Goal: Task Accomplishment & Management: Use online tool/utility

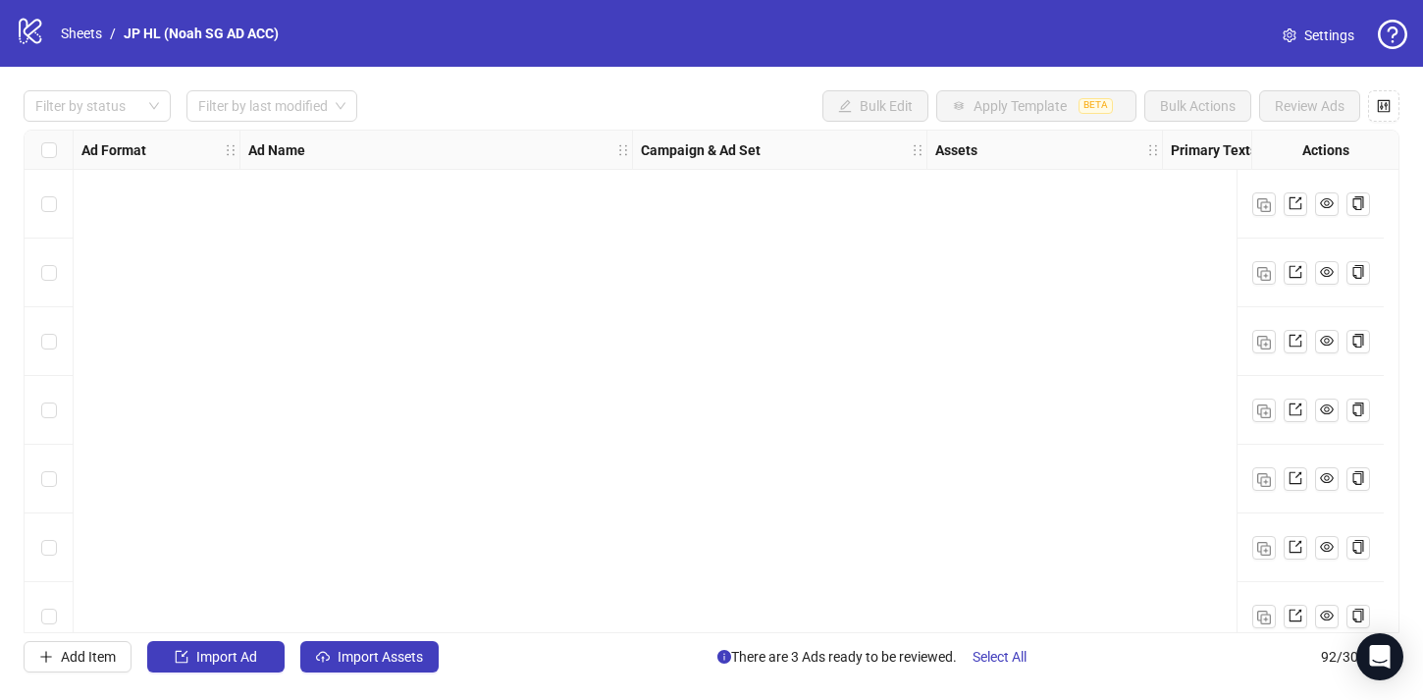
scroll to position [5746, 0]
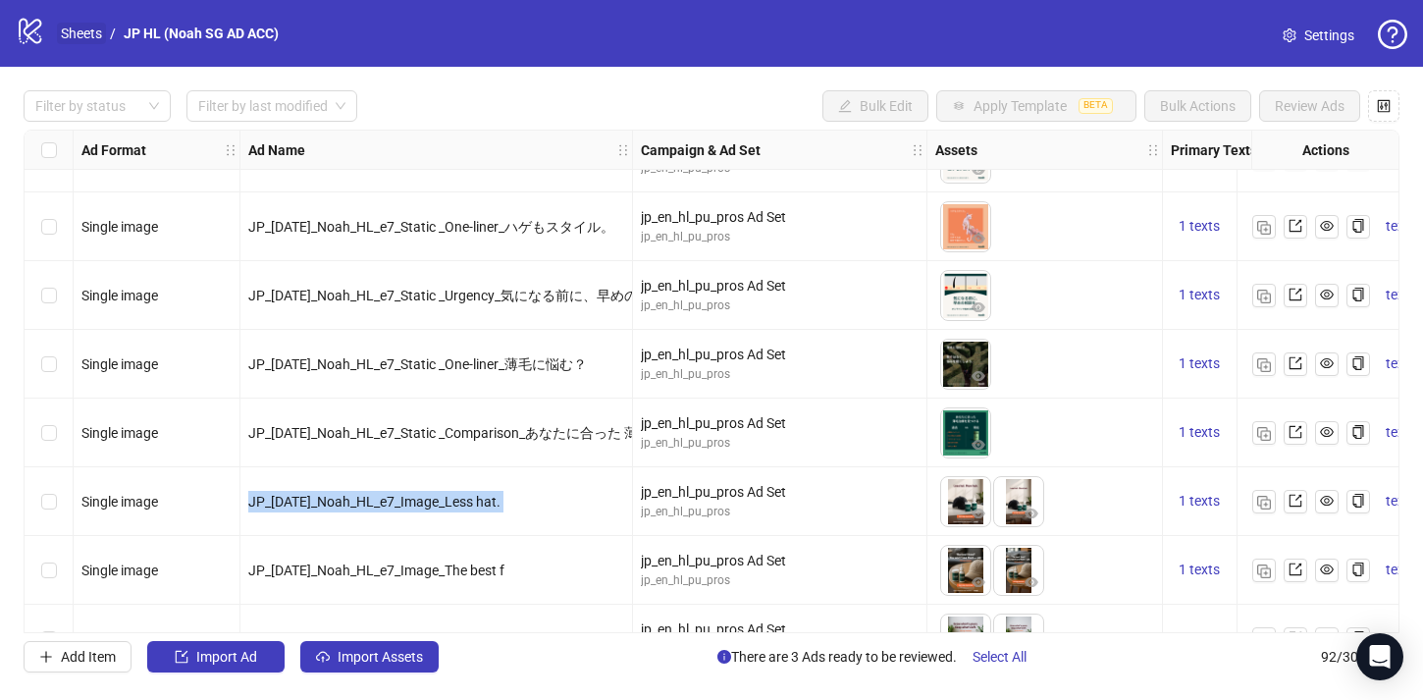
click at [78, 33] on link "Sheets" at bounding box center [81, 34] width 49 height 22
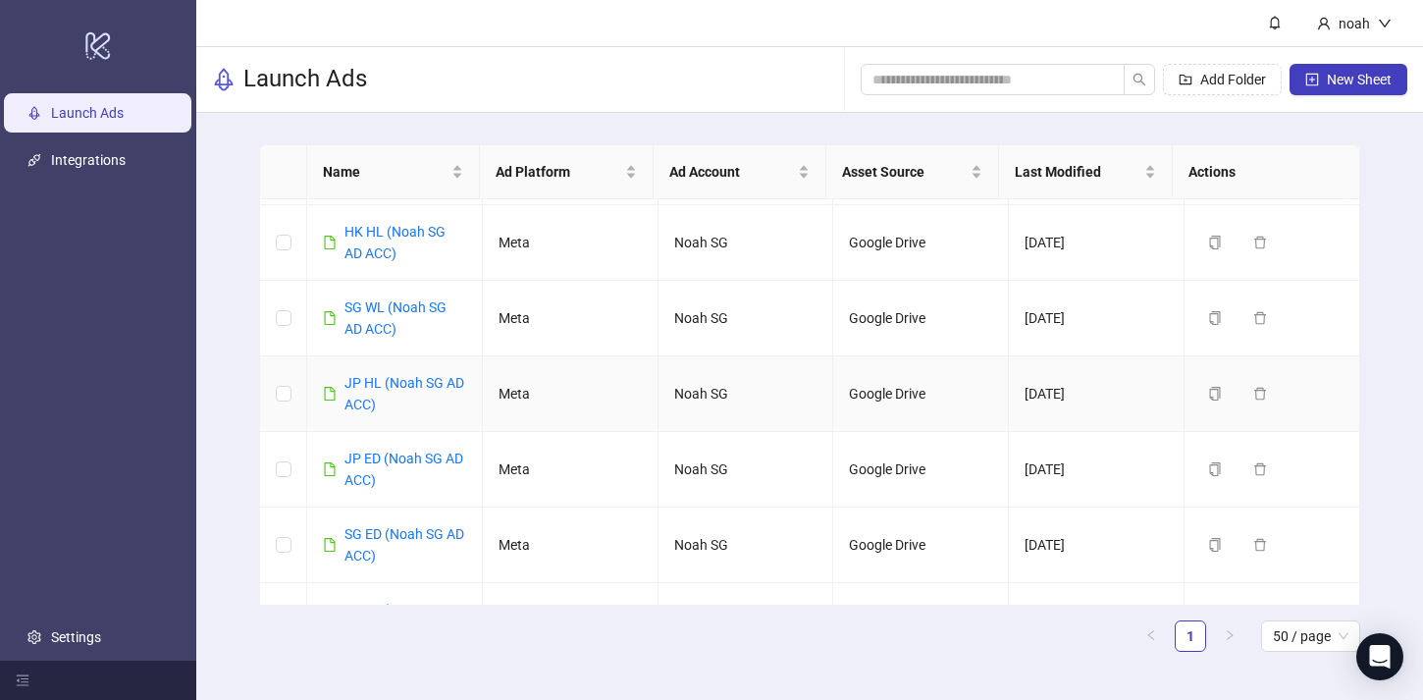
scroll to position [297, 0]
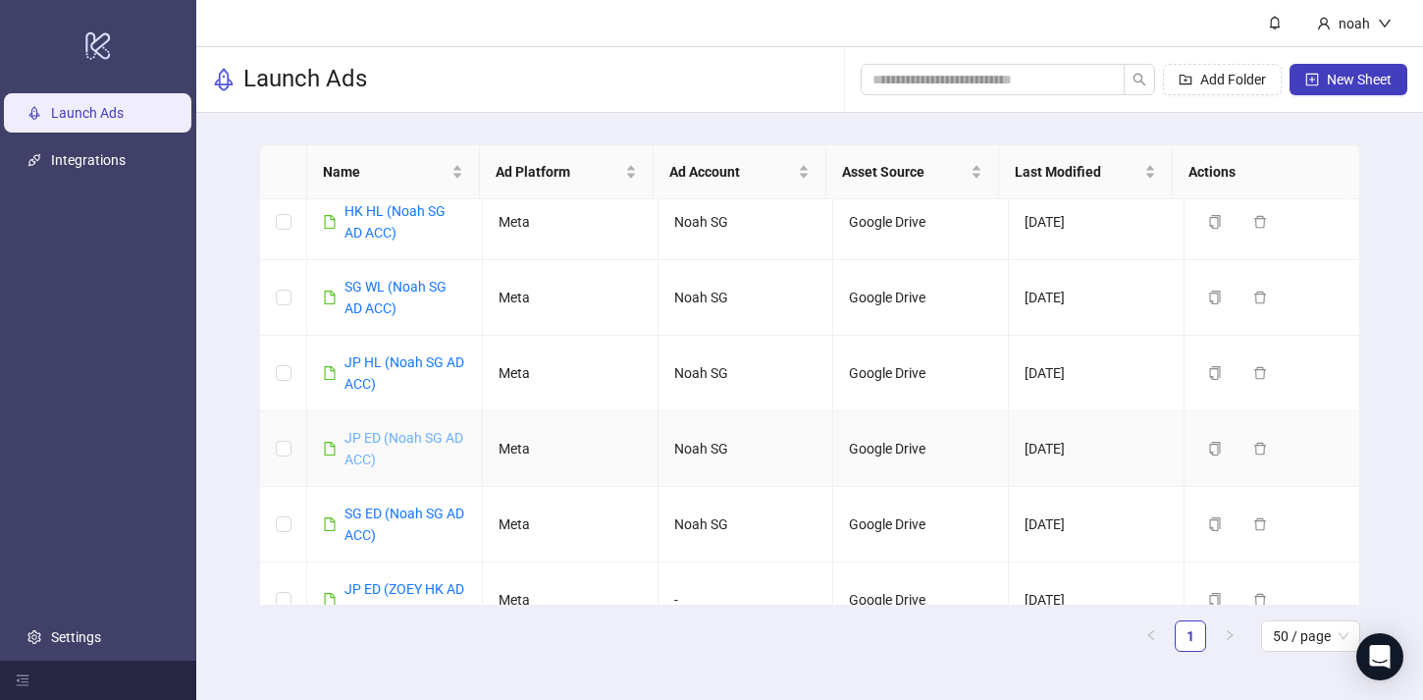
click at [387, 453] on link "JP ED (Noah SG AD ACC)" at bounding box center [403, 448] width 119 height 37
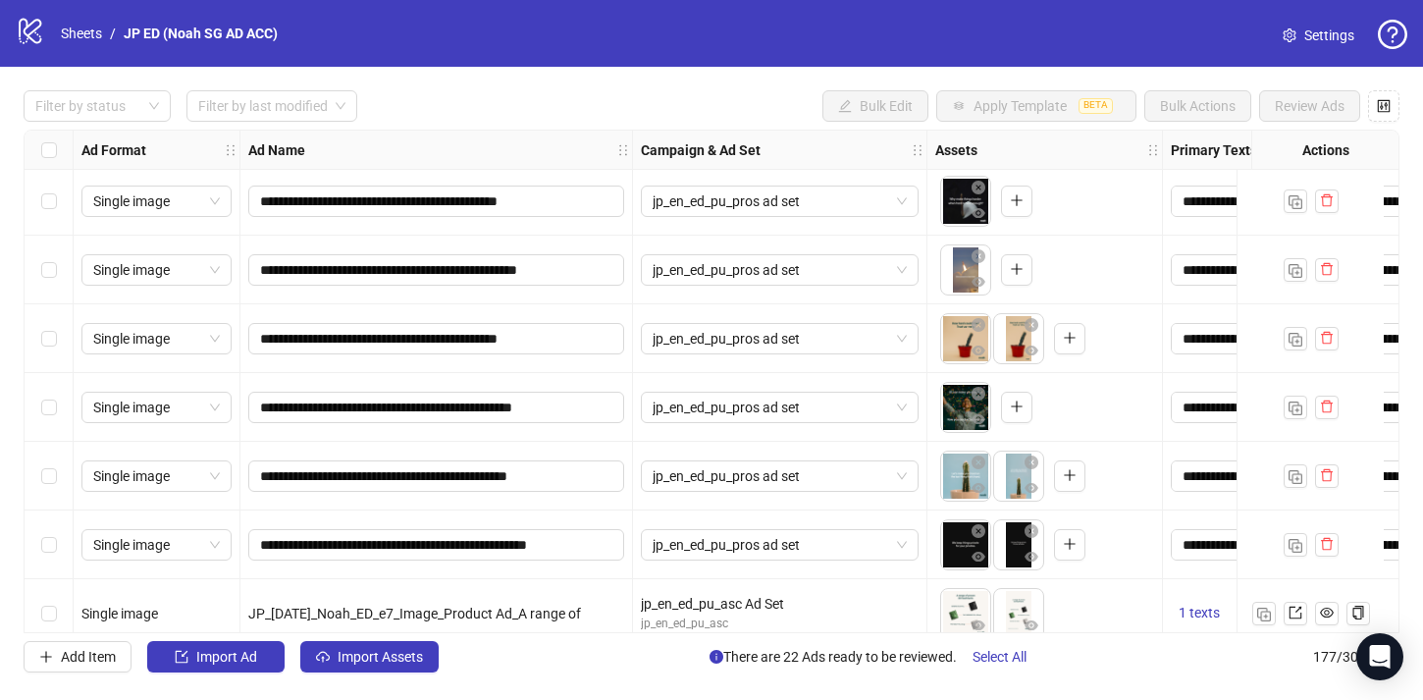
scroll to position [7076, 0]
click at [60, 534] on div "Select row 109" at bounding box center [49, 545] width 49 height 69
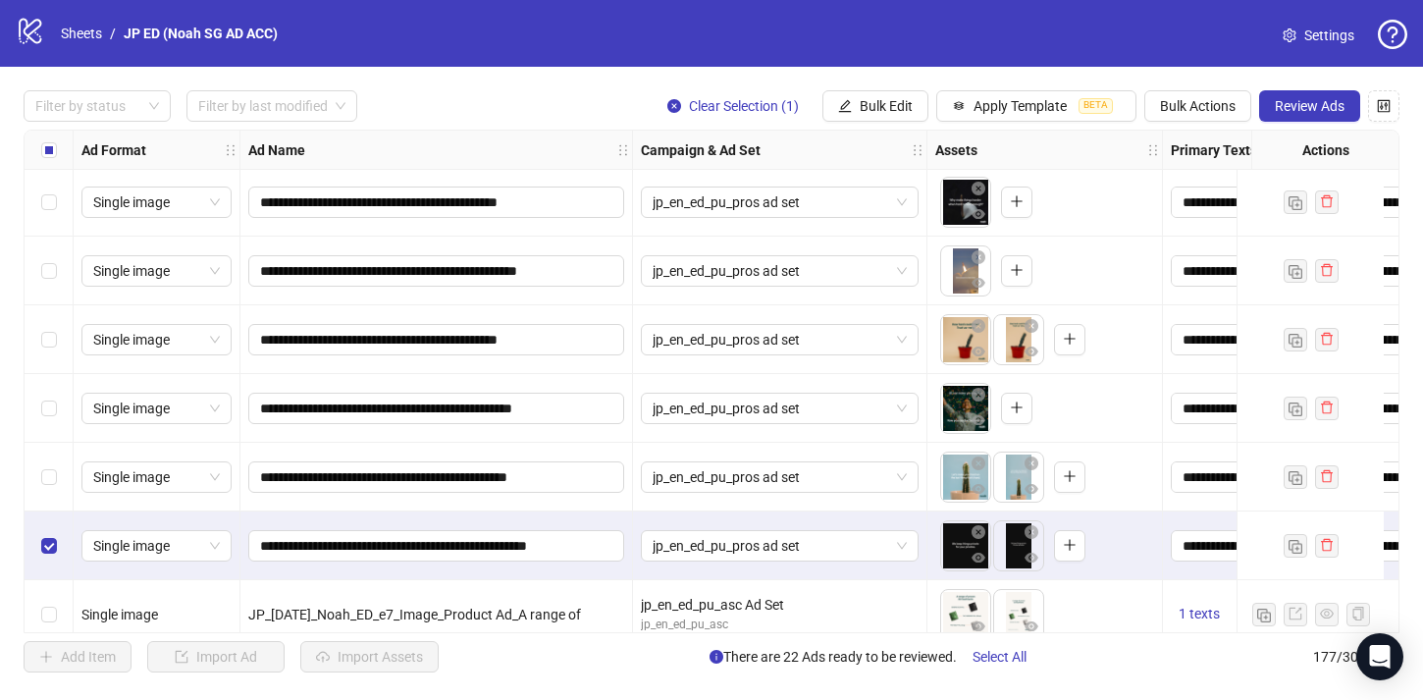
click at [58, 467] on div "Select row 108" at bounding box center [49, 476] width 49 height 69
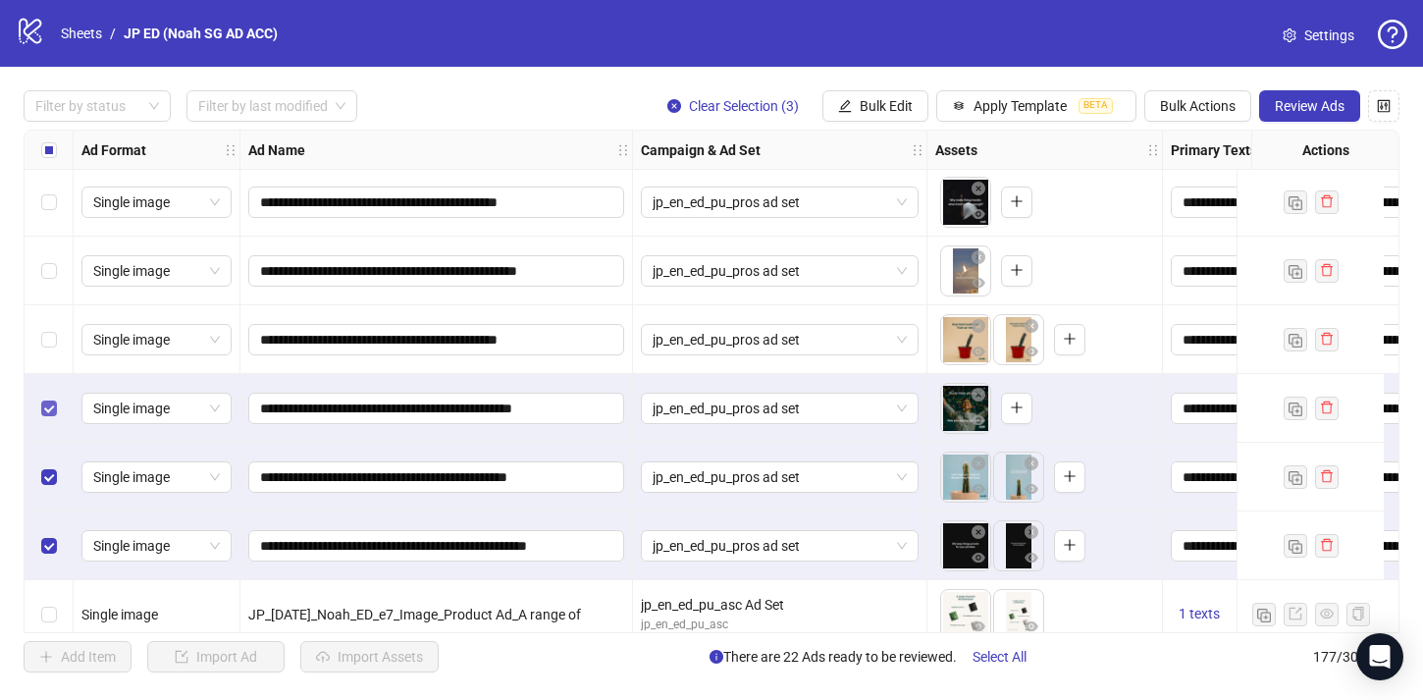
scroll to position [7019, 0]
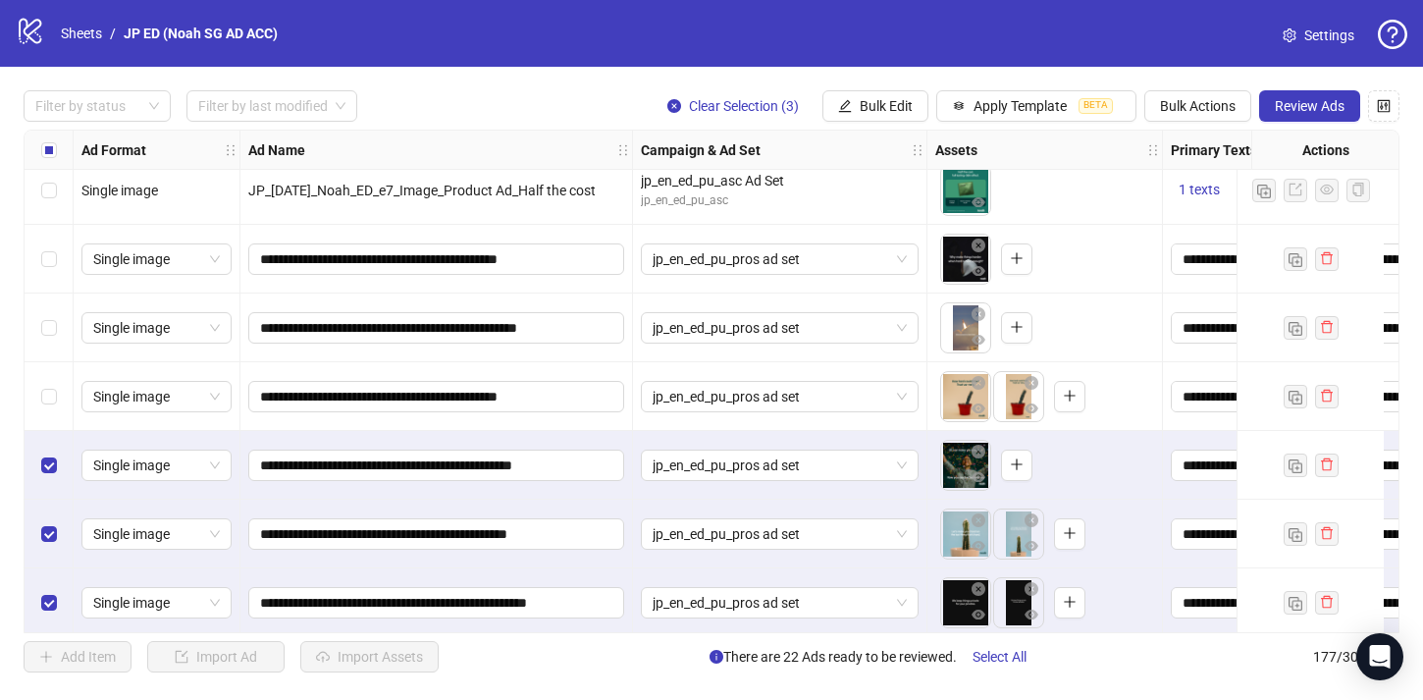
click at [49, 411] on div "Select row 106" at bounding box center [49, 396] width 49 height 69
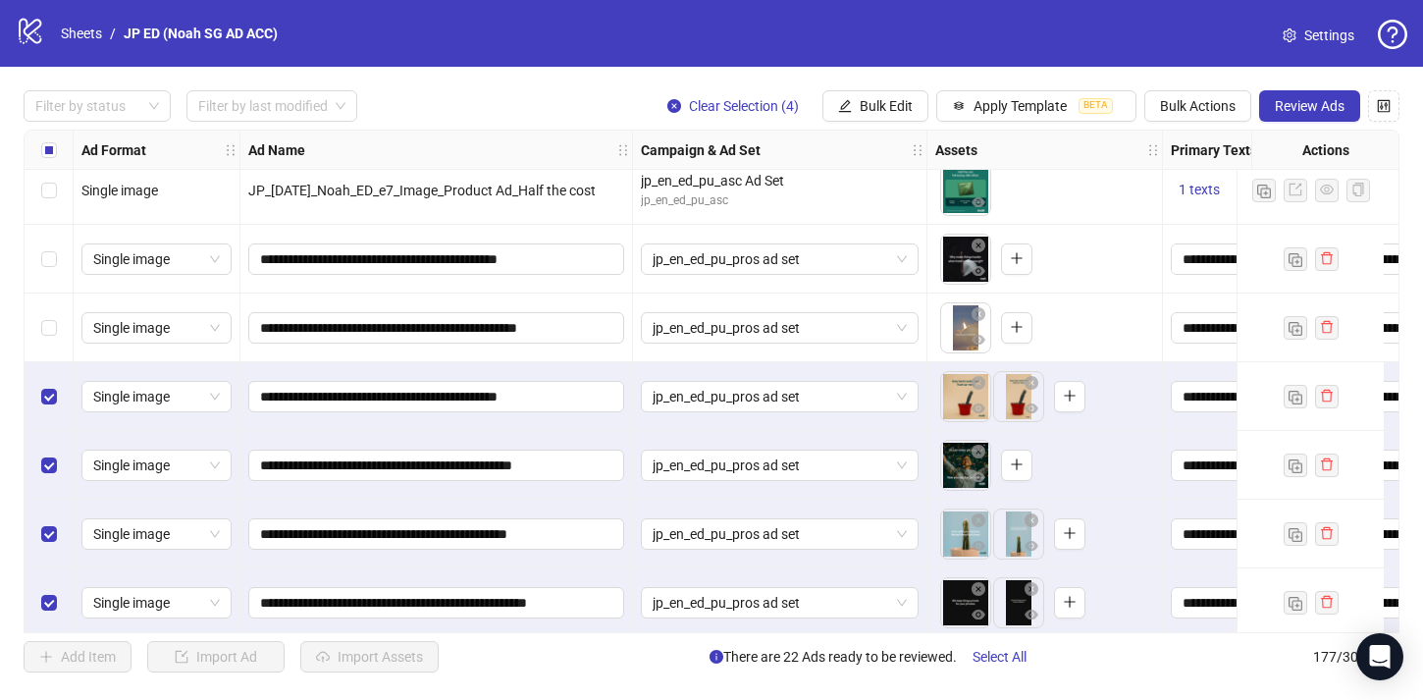
click at [48, 342] on div "Select row 105" at bounding box center [49, 327] width 49 height 69
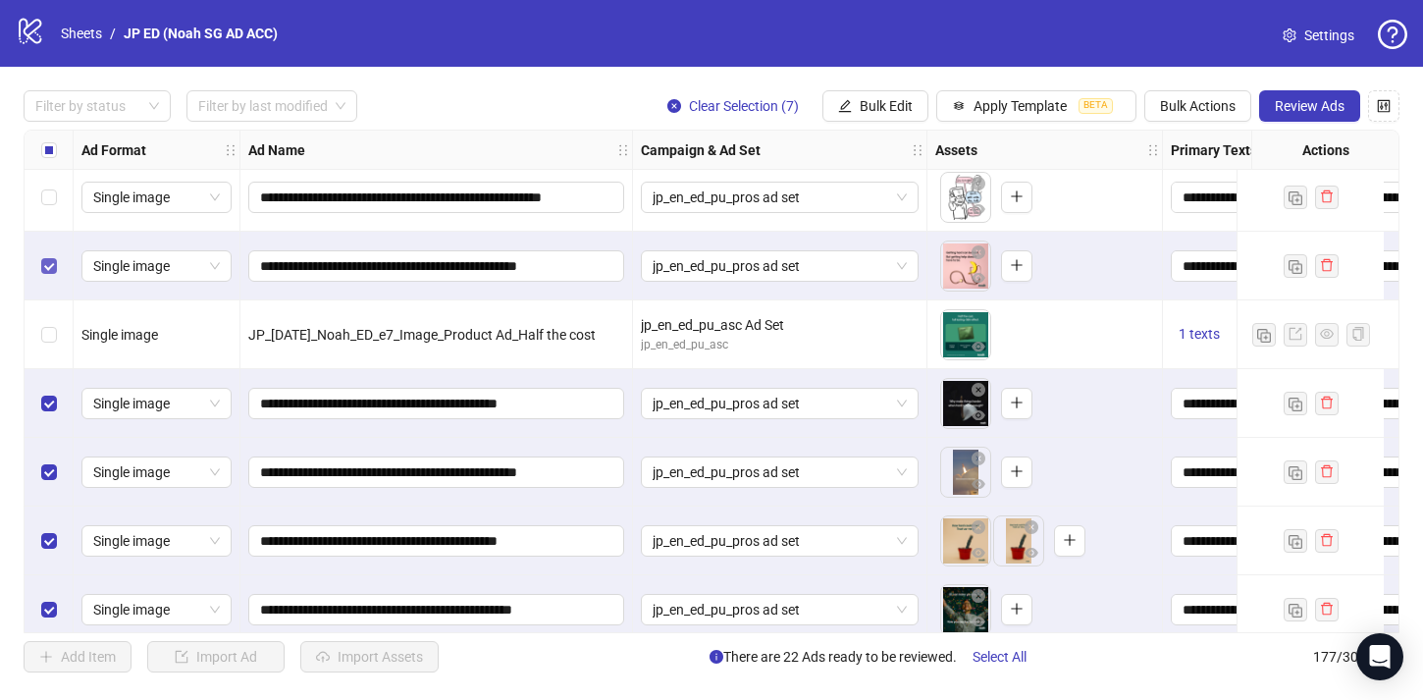
scroll to position [6793, 0]
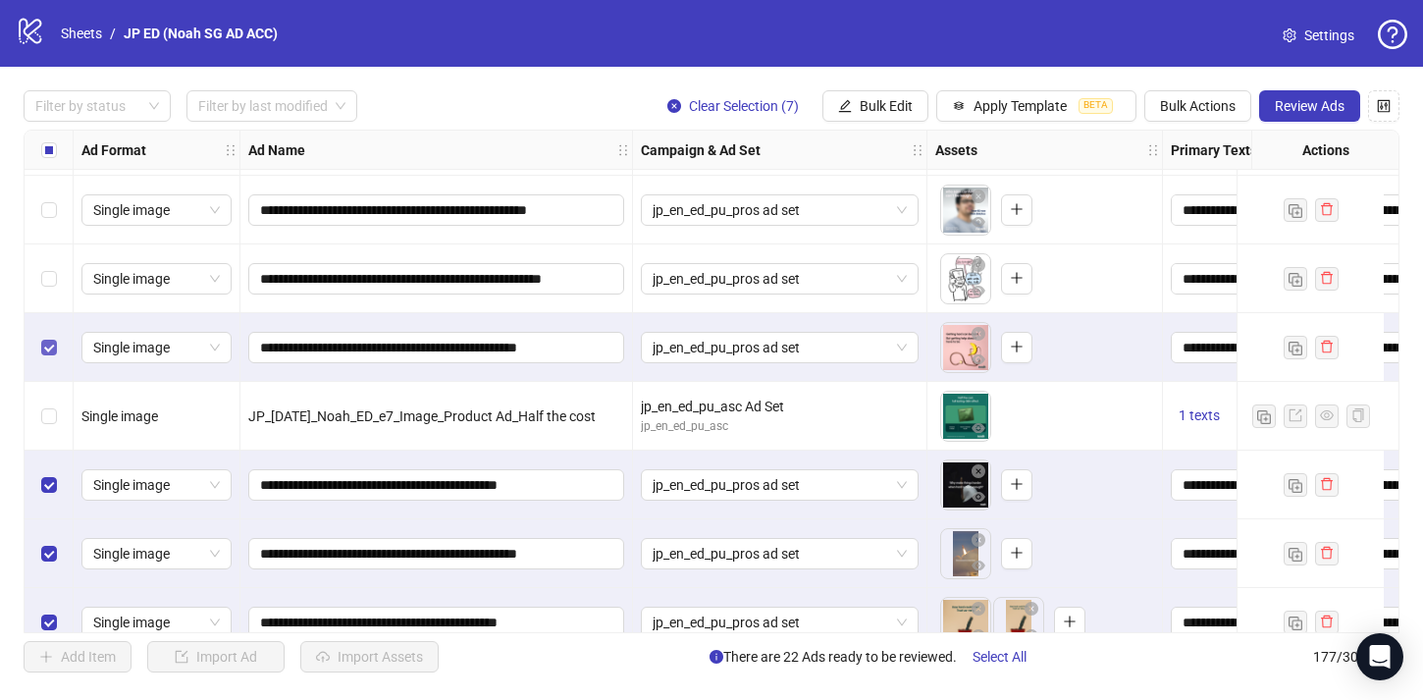
click at [47, 261] on div "Select row 101" at bounding box center [49, 278] width 49 height 69
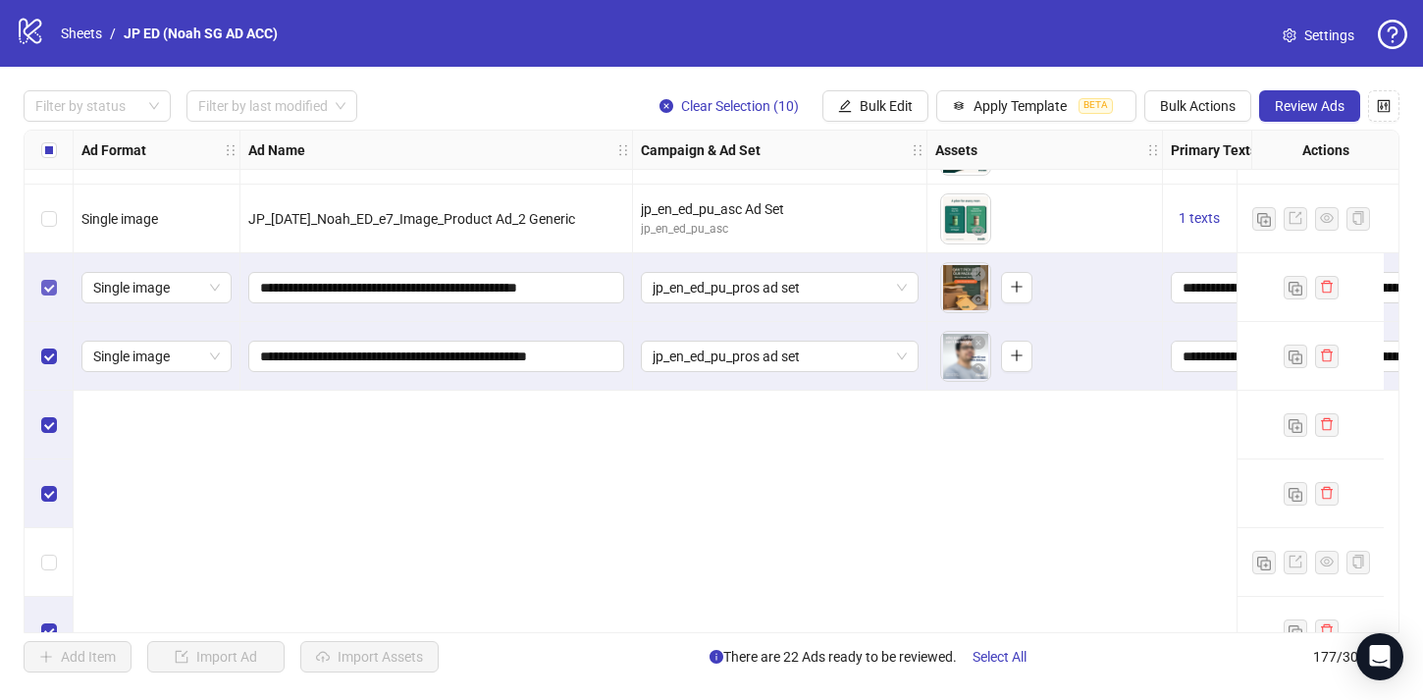
scroll to position [6293, 0]
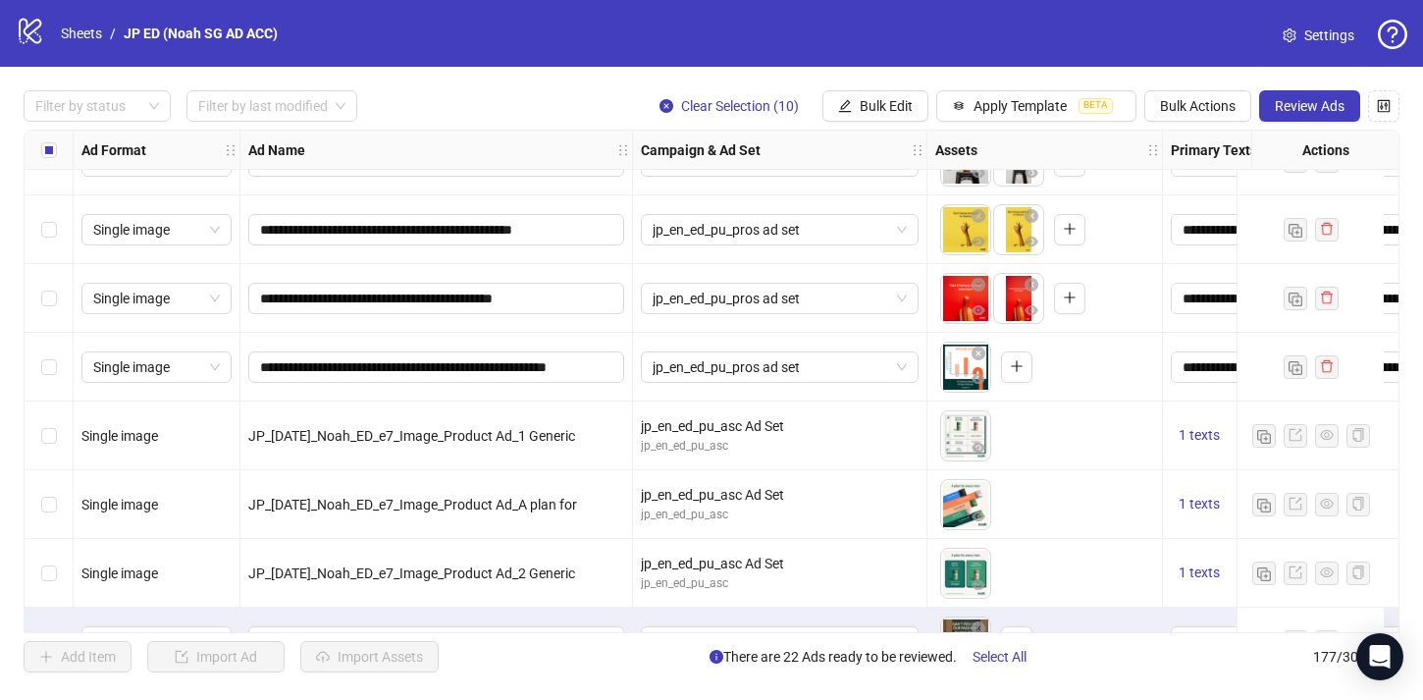
click at [61, 360] on div "Select row 95" at bounding box center [49, 367] width 49 height 69
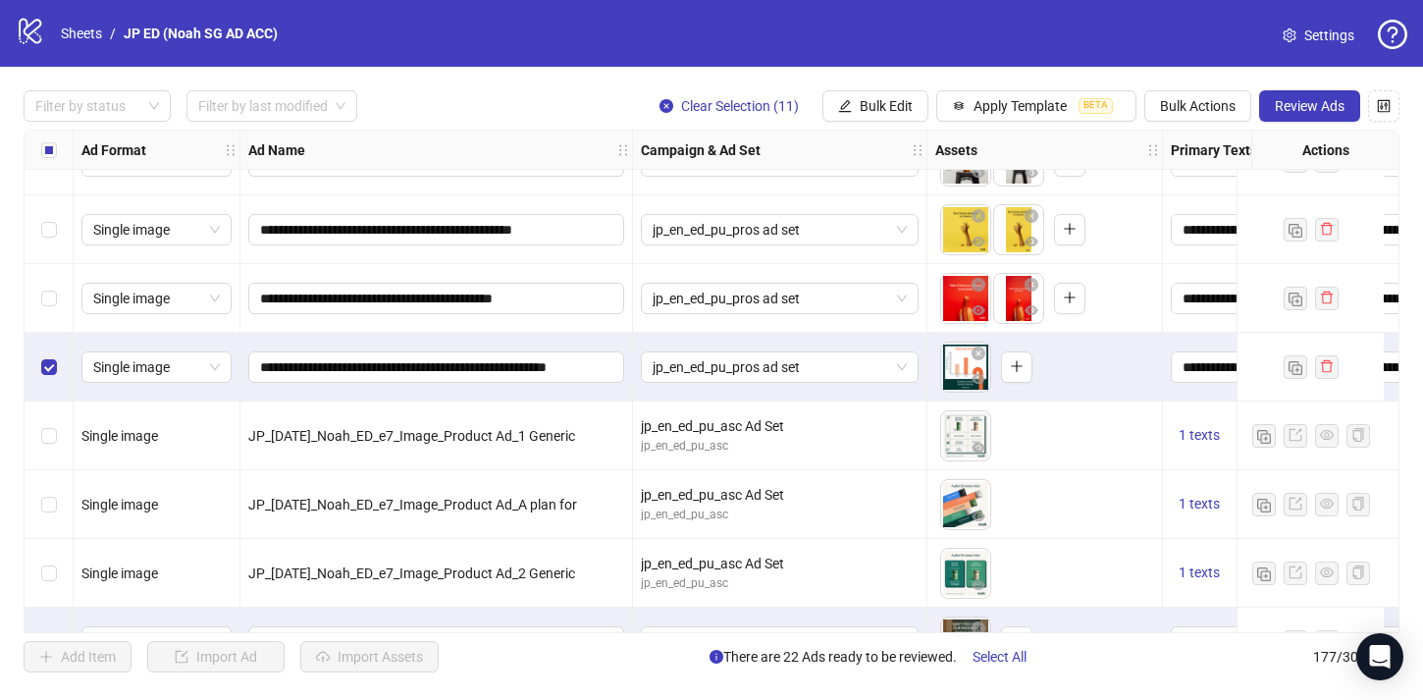
click at [58, 295] on div "Select row 94" at bounding box center [49, 298] width 49 height 69
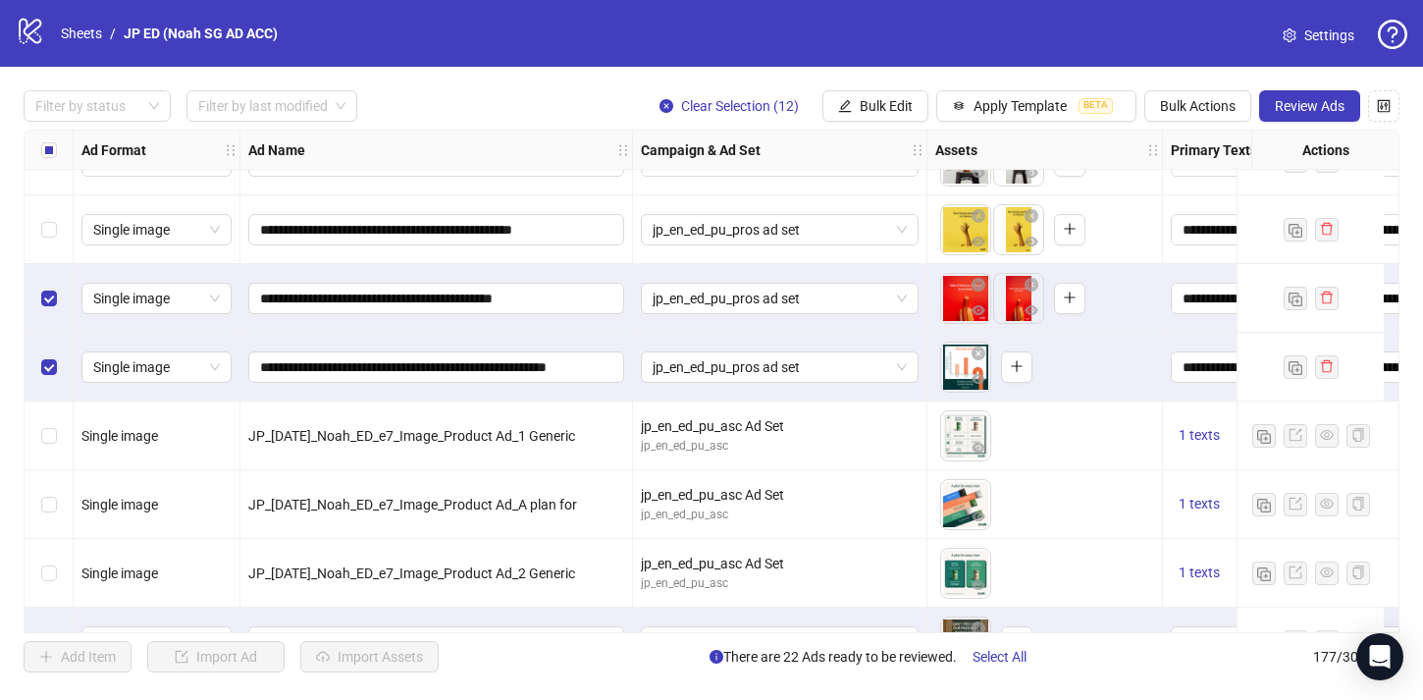
scroll to position [6218, 0]
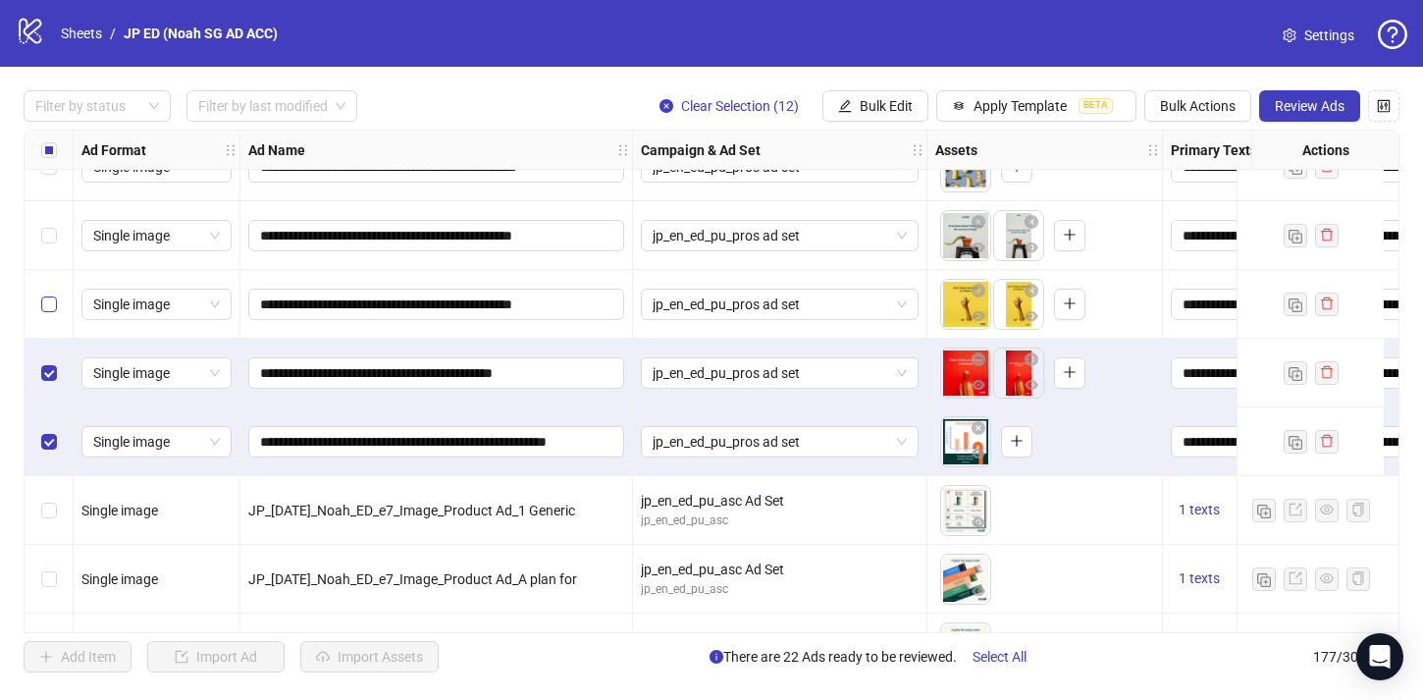
click at [49, 313] on label "Select row 93" at bounding box center [49, 304] width 16 height 22
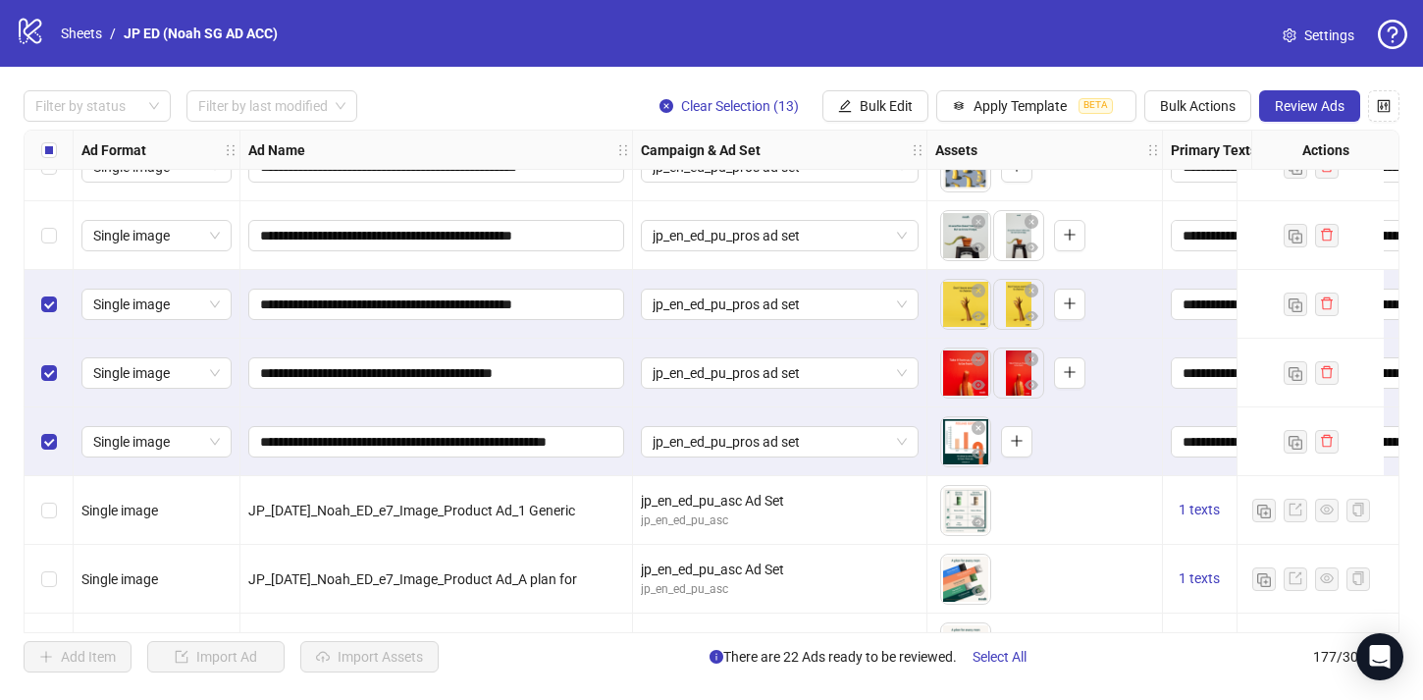
click at [57, 207] on div "Select row 92" at bounding box center [49, 235] width 49 height 69
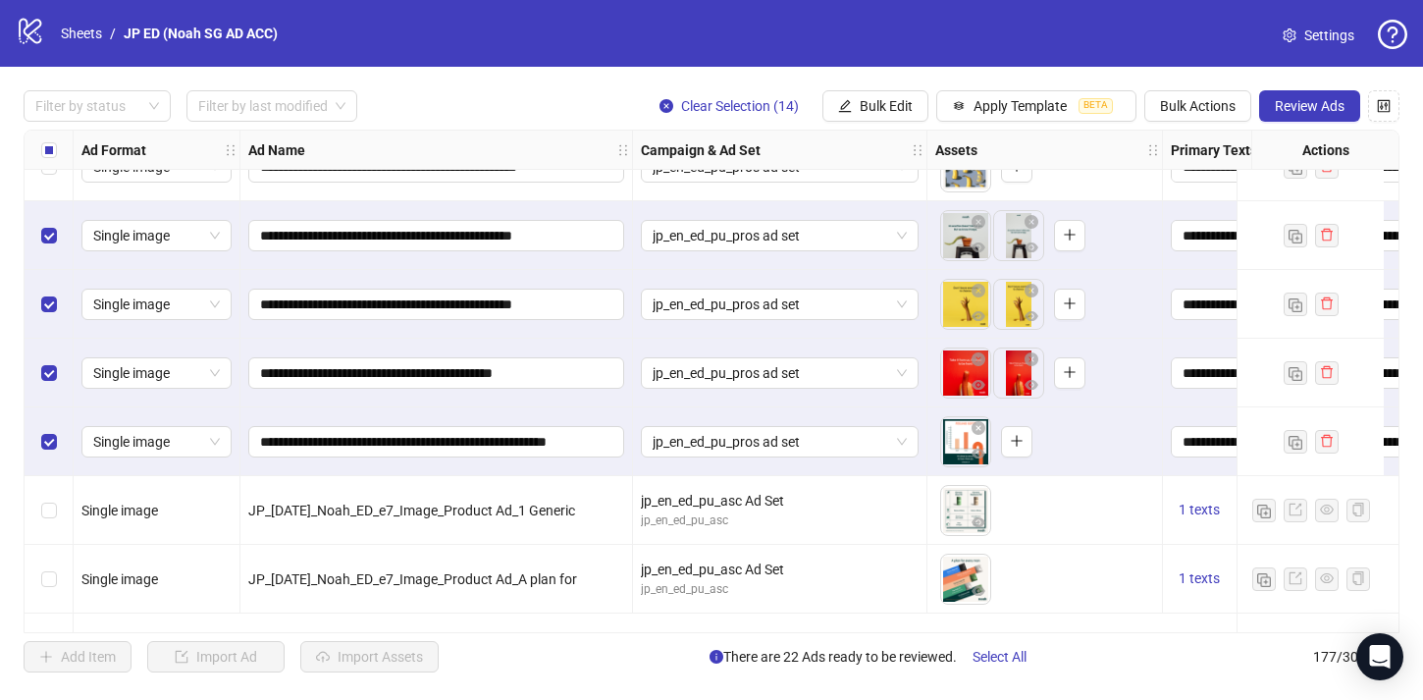
scroll to position [6115, 0]
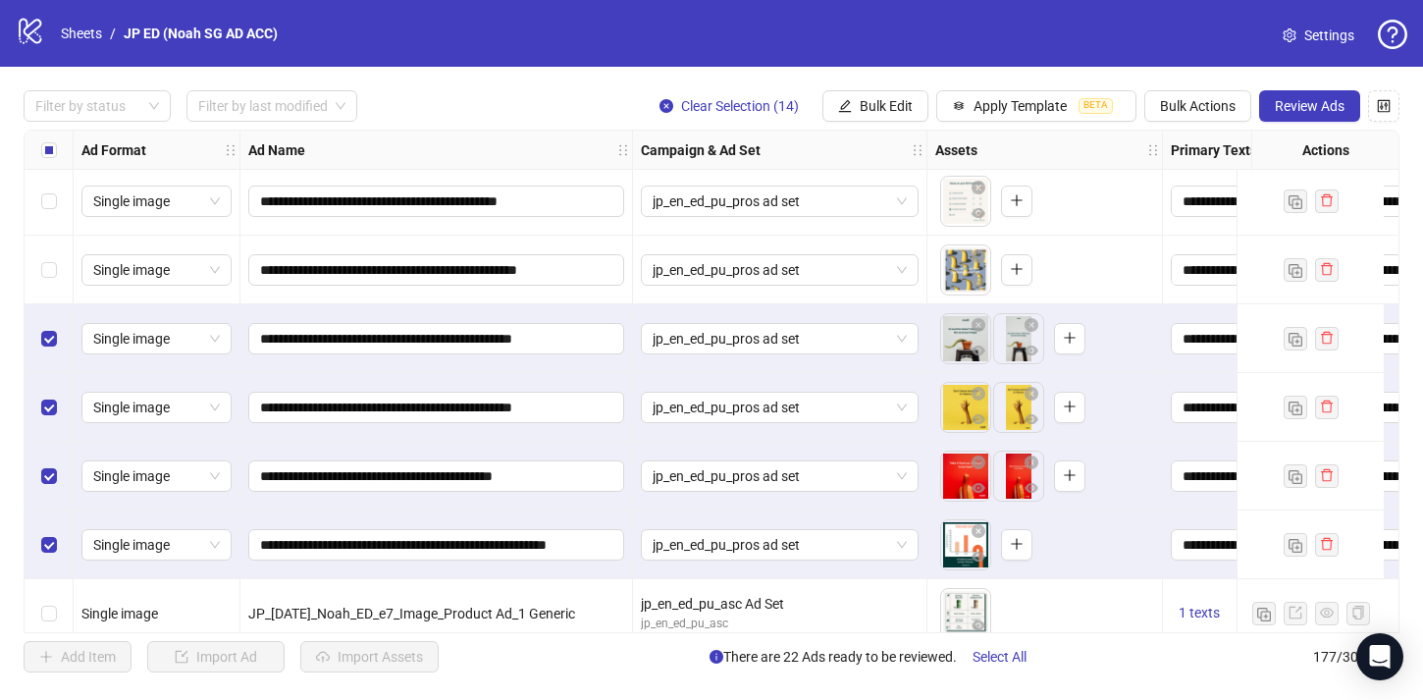
click at [45, 249] on div "Select row 91" at bounding box center [49, 269] width 49 height 69
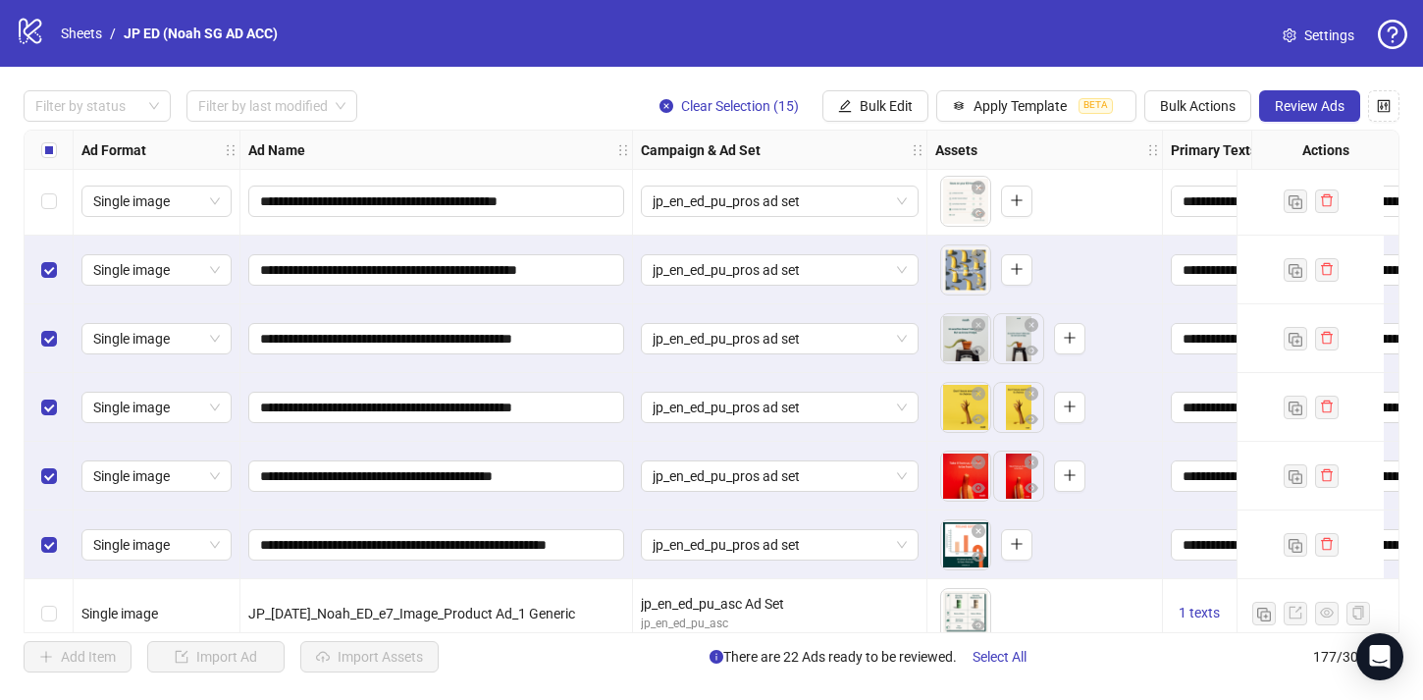
click at [50, 188] on div "Select row 90" at bounding box center [49, 201] width 49 height 69
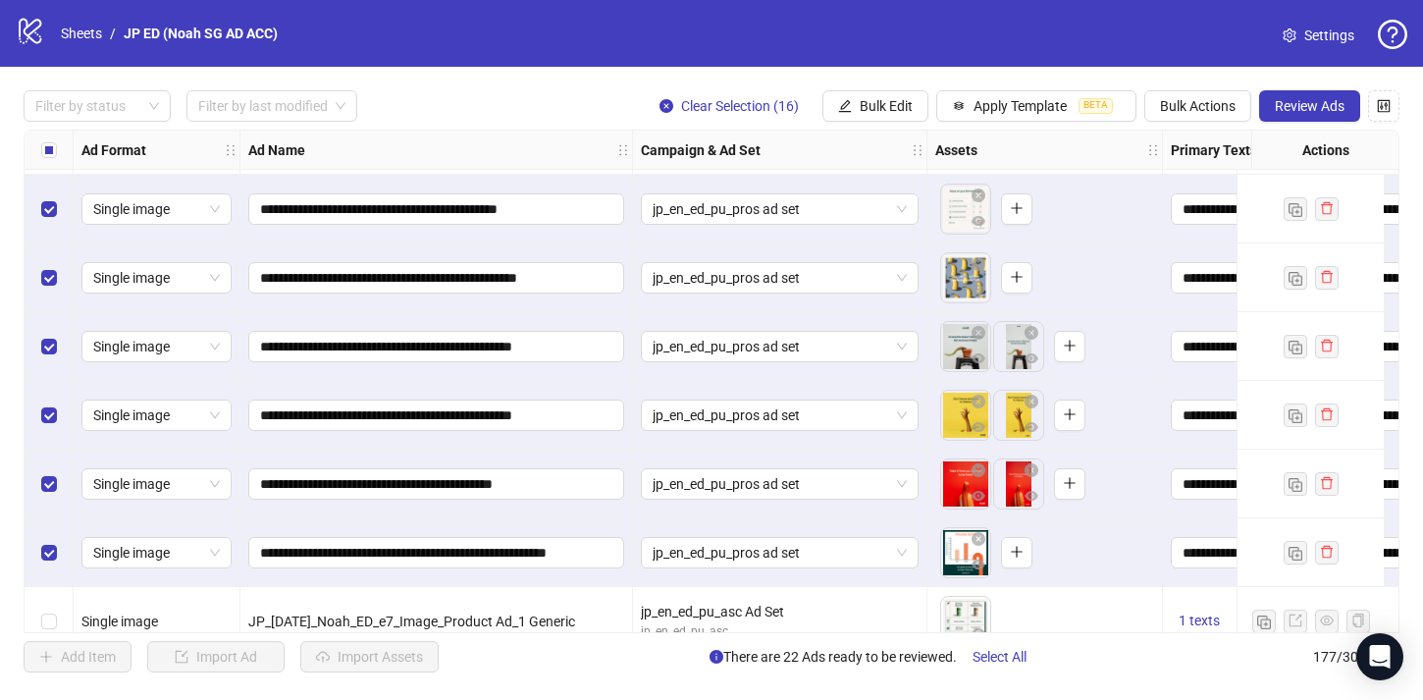
scroll to position [5930, 0]
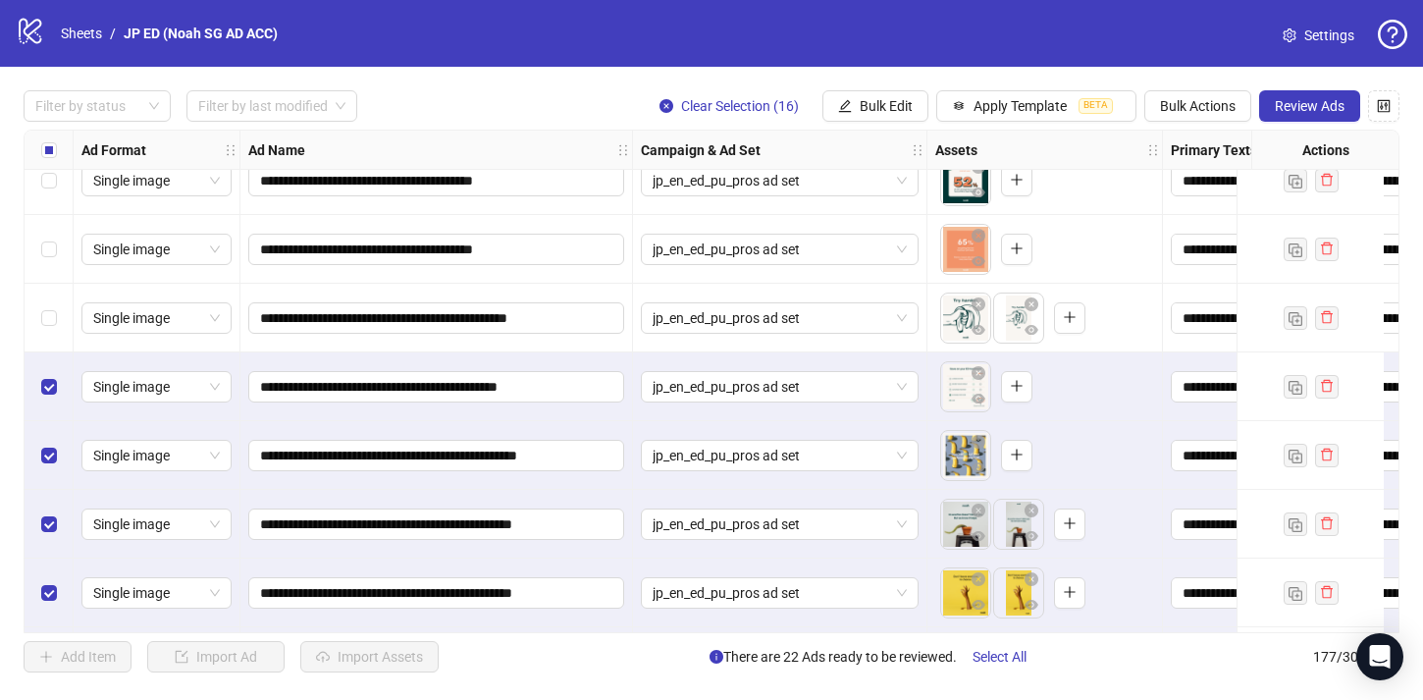
click at [54, 297] on div "Select row 89" at bounding box center [49, 318] width 49 height 69
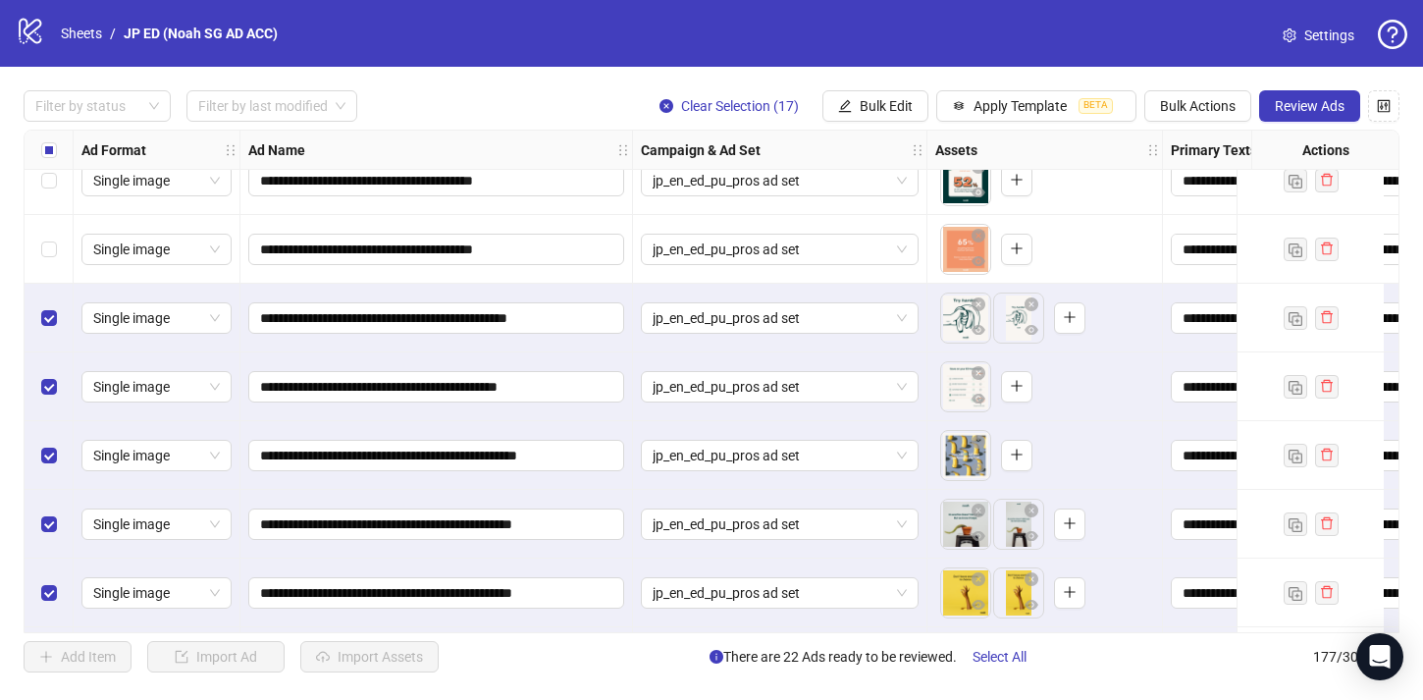
click at [56, 255] on div "Select row 88" at bounding box center [49, 249] width 49 height 69
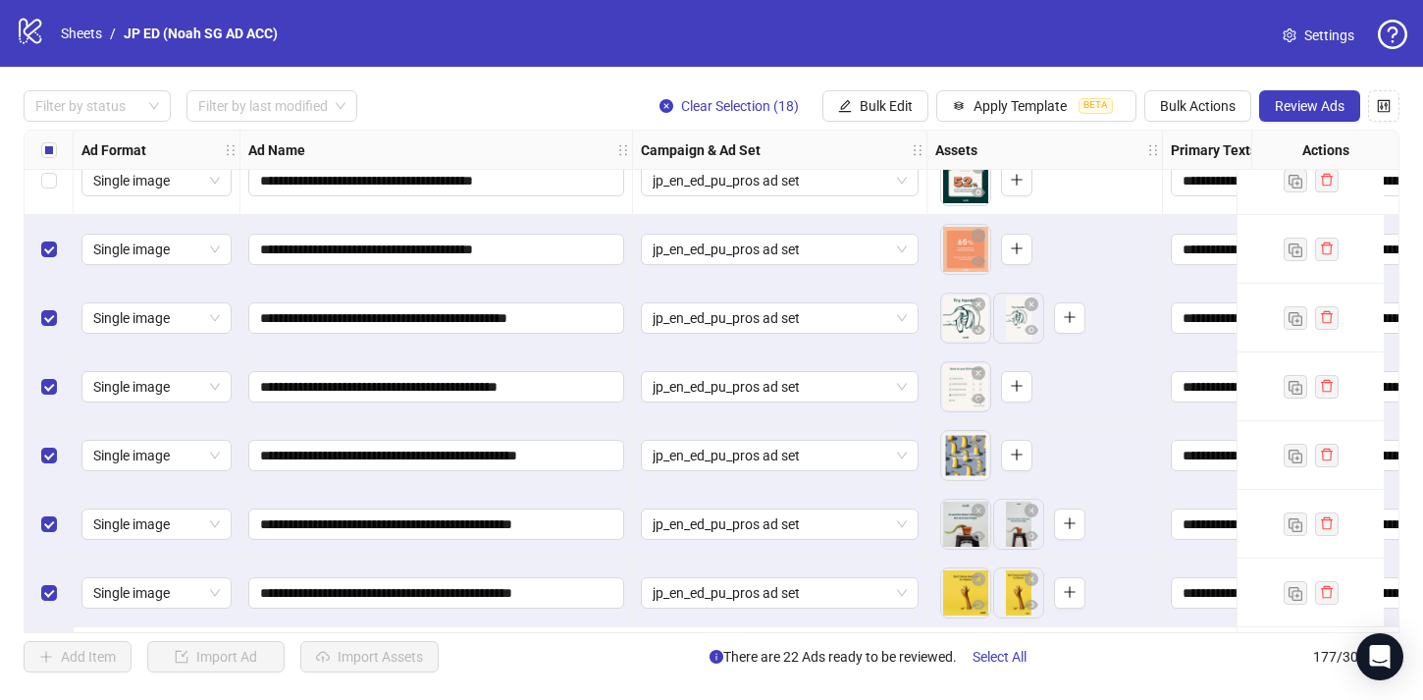
scroll to position [5840, 0]
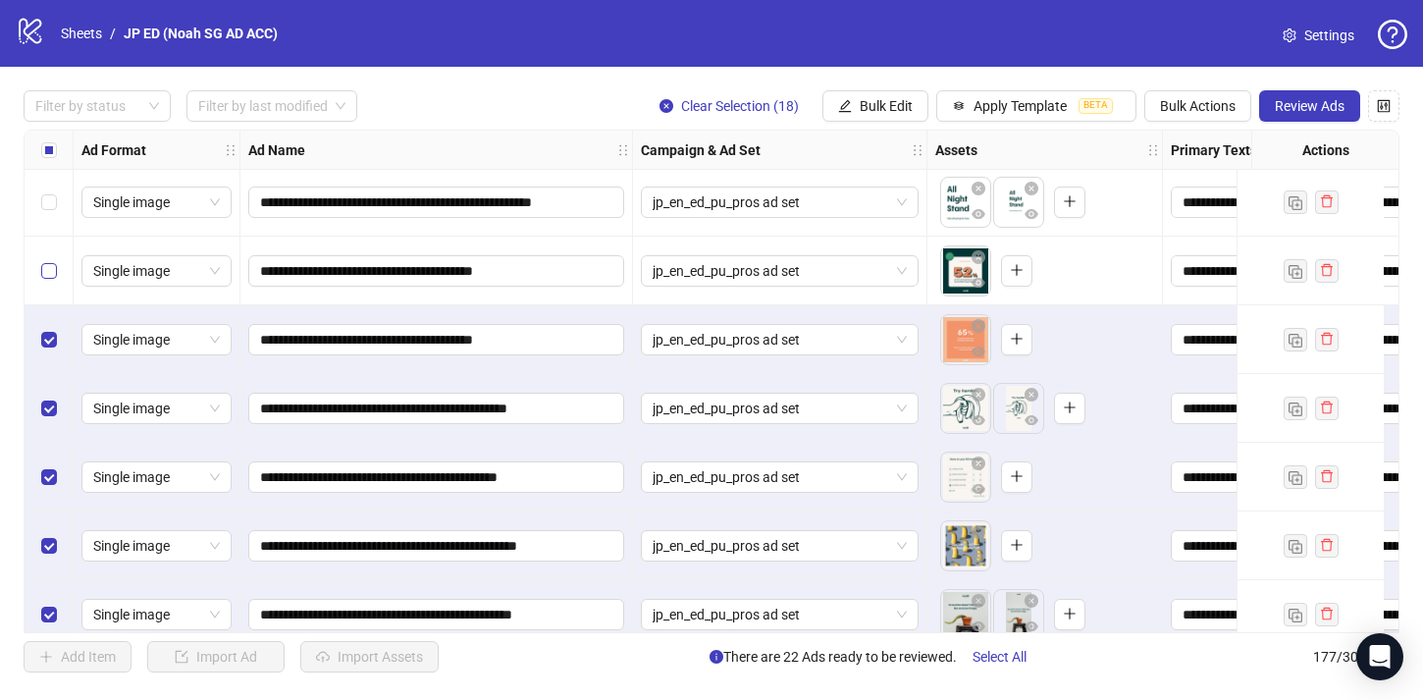
click at [47, 260] on label "Select row 87" at bounding box center [49, 271] width 16 height 22
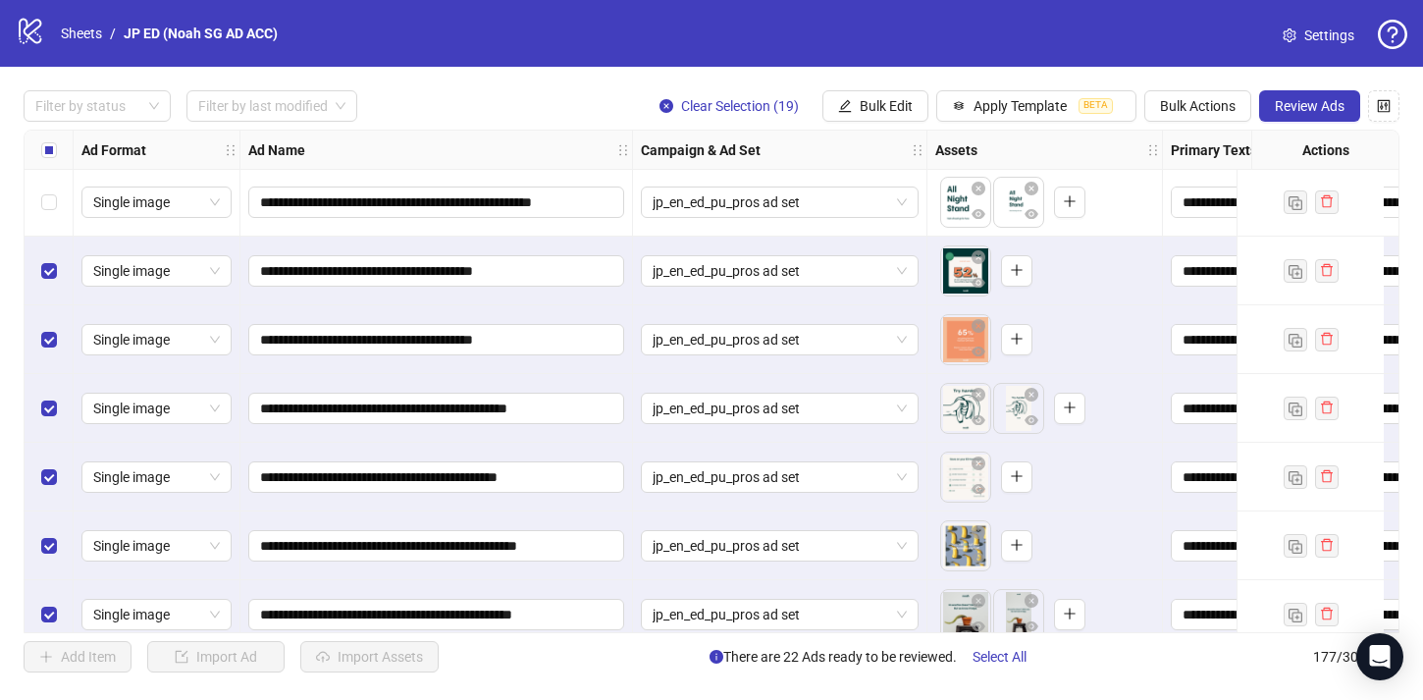
click at [56, 207] on div "Select row 86" at bounding box center [49, 202] width 49 height 69
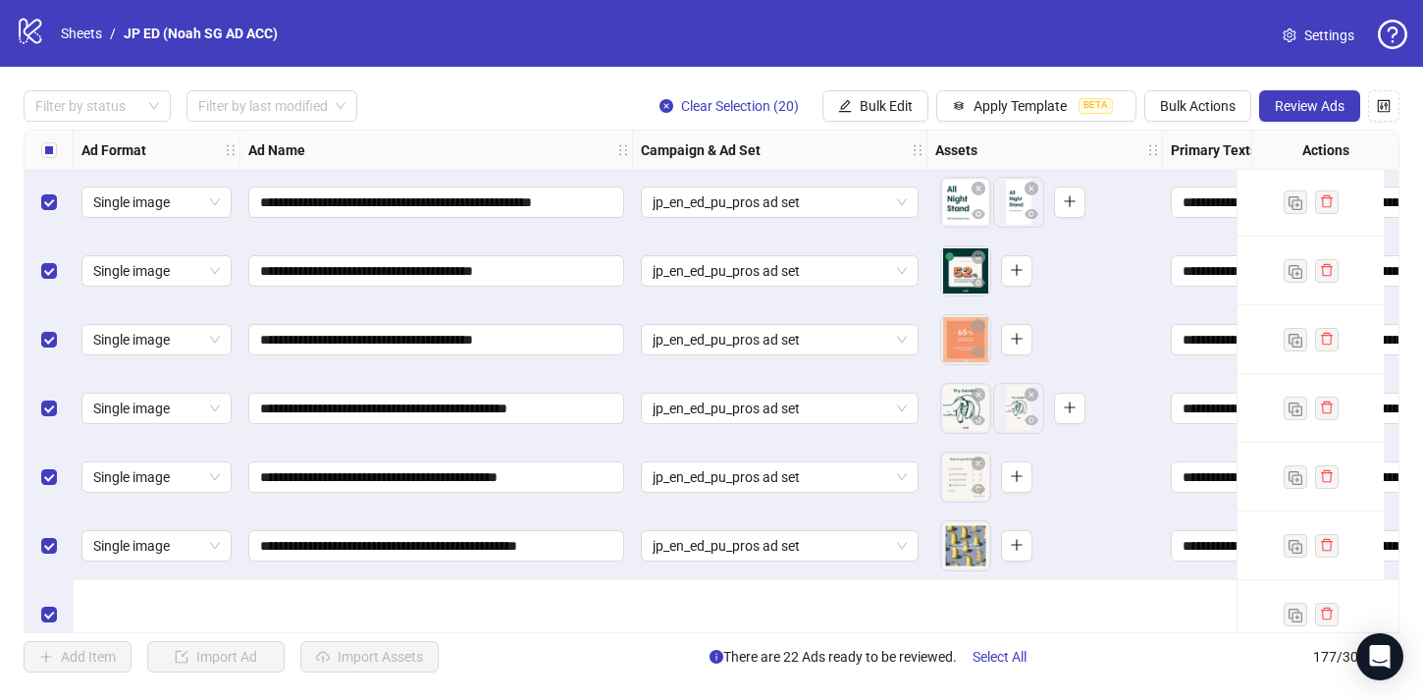
scroll to position [5708, 0]
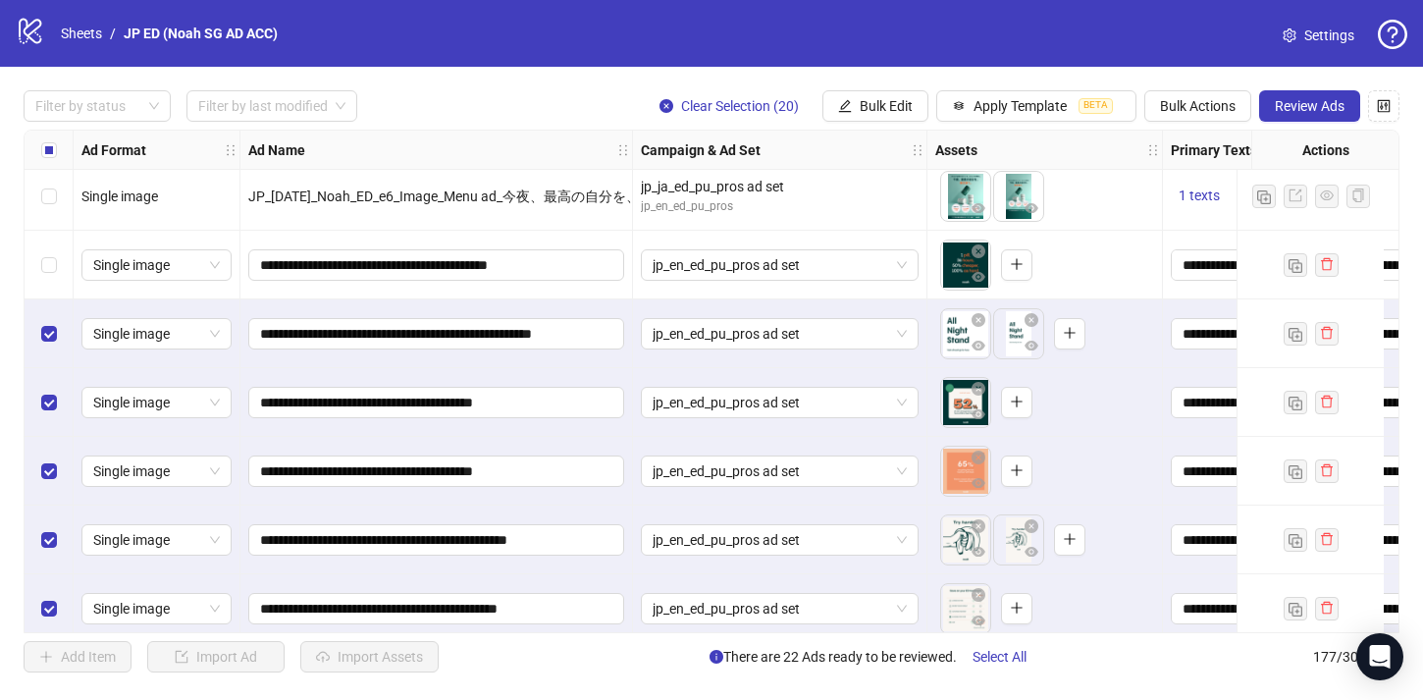
click at [49, 247] on div "Select row 85" at bounding box center [49, 265] width 49 height 69
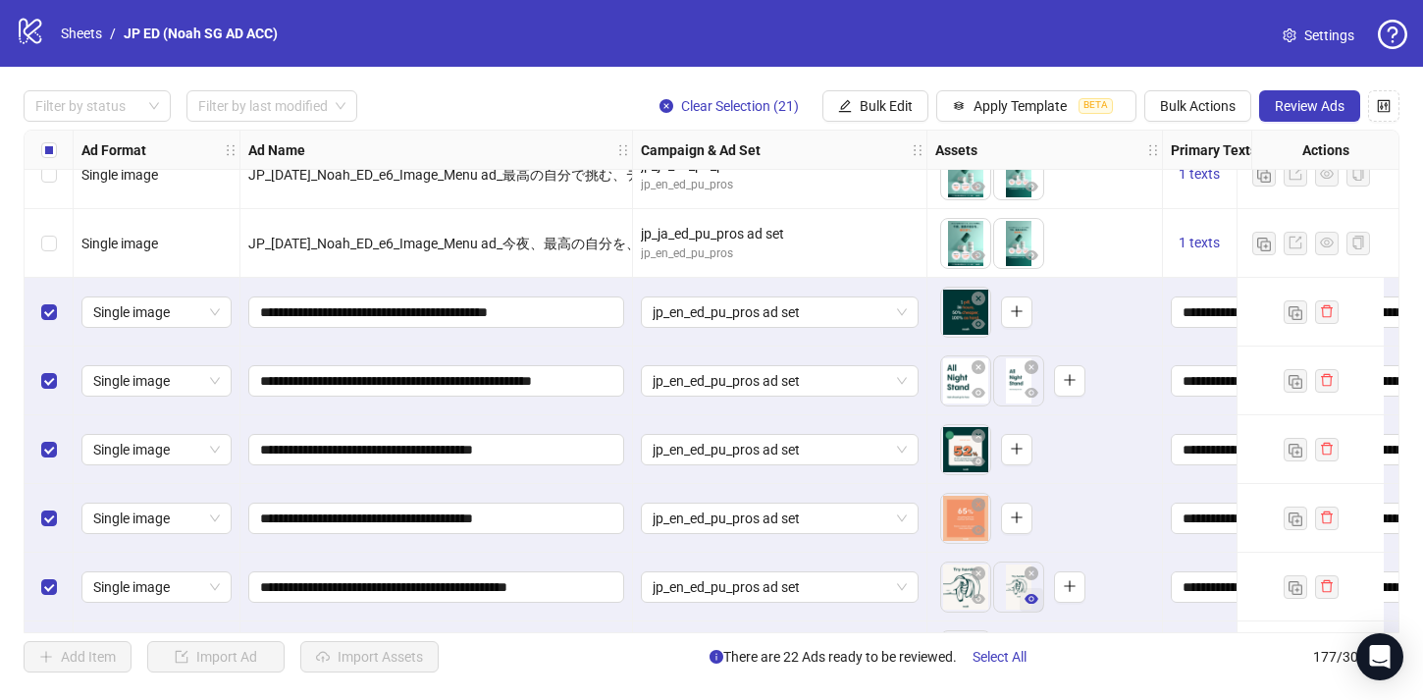
scroll to position [5661, 1]
click at [1193, 105] on span "Bulk Actions" at bounding box center [1198, 106] width 76 height 16
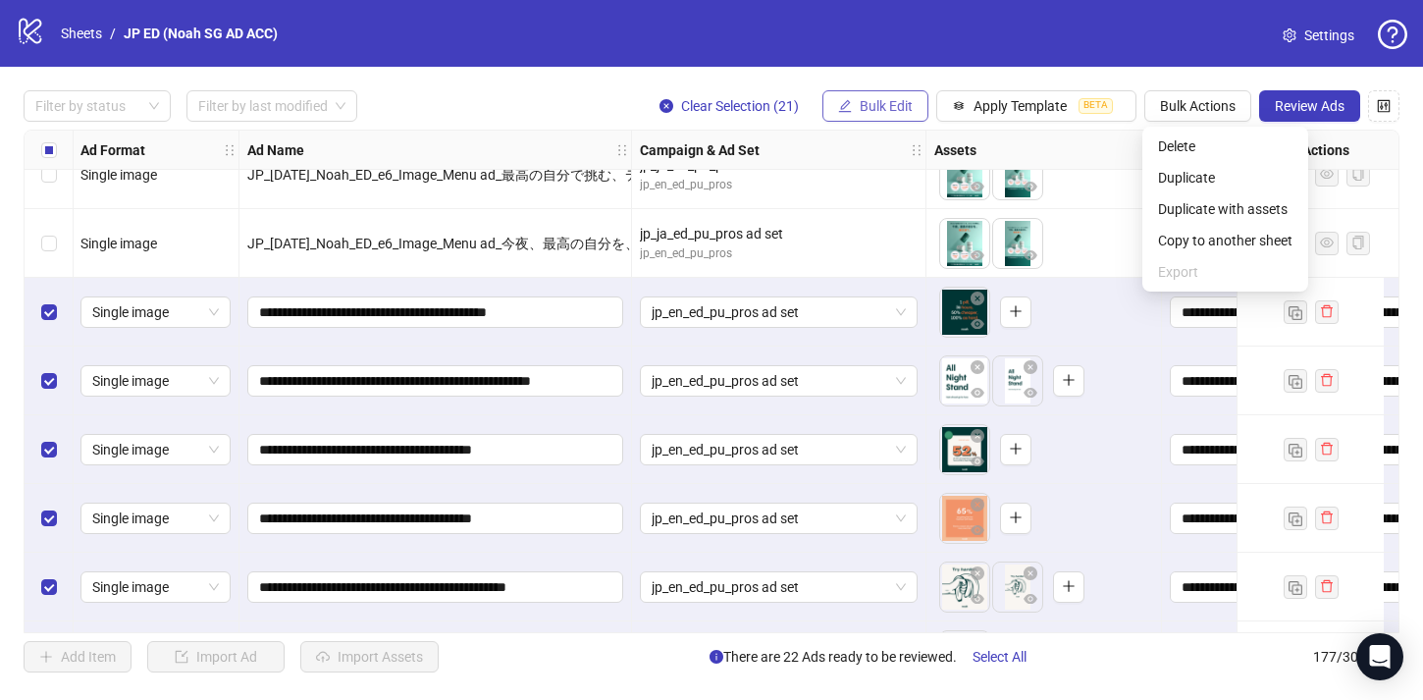
click at [875, 100] on span "Bulk Edit" at bounding box center [885, 106] width 53 height 16
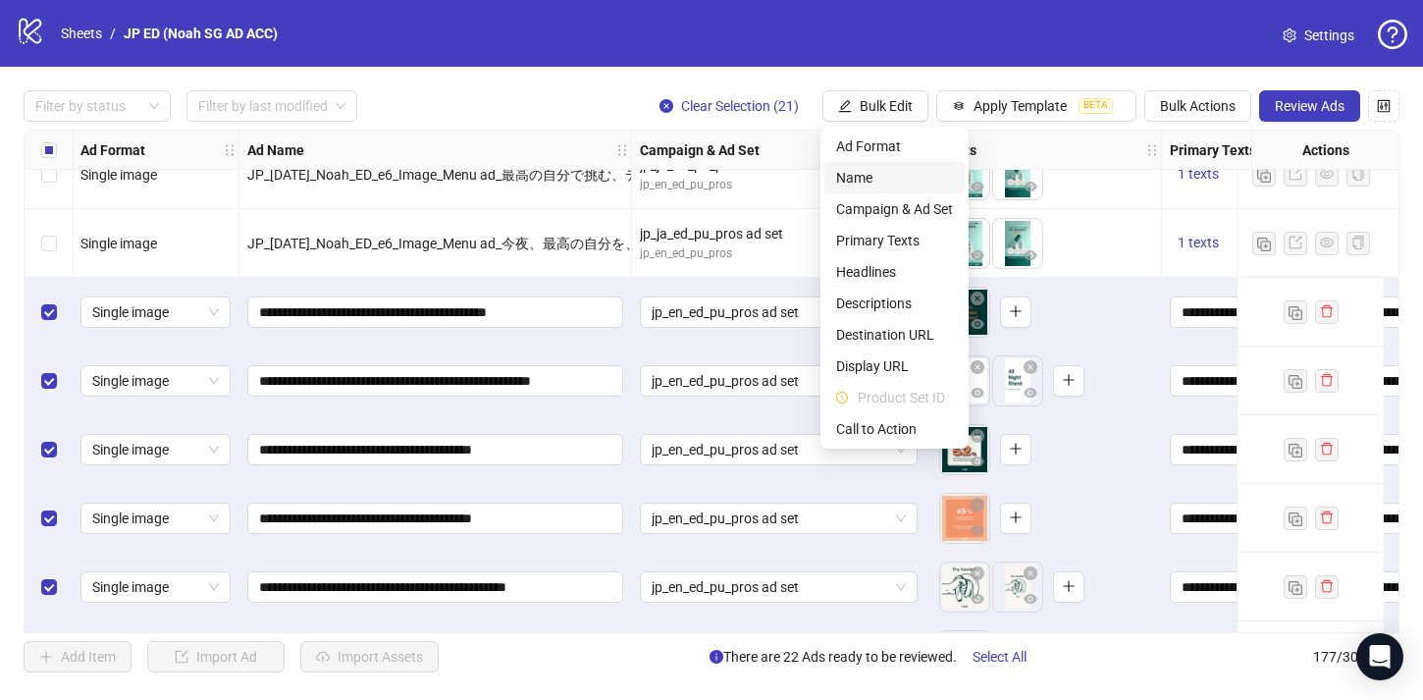
click at [901, 186] on span "Name" at bounding box center [894, 178] width 117 height 22
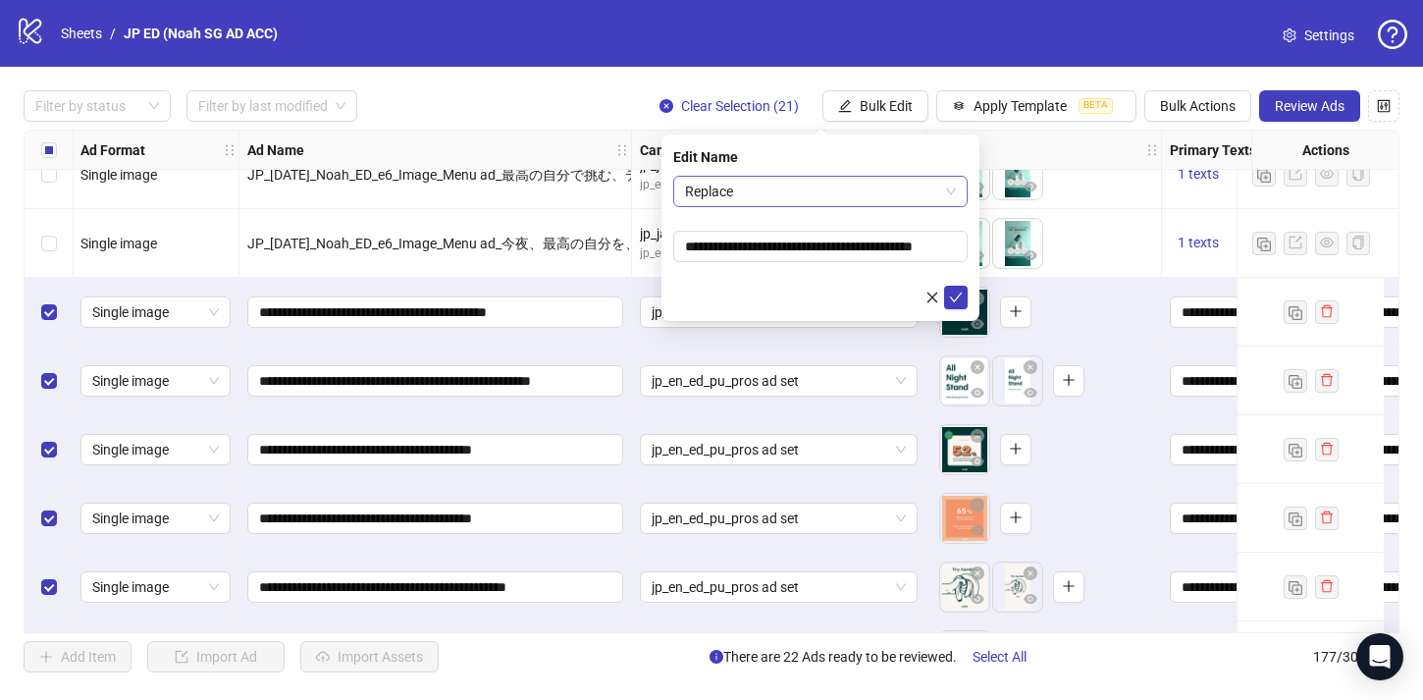
click at [811, 187] on span "Replace" at bounding box center [820, 191] width 271 height 29
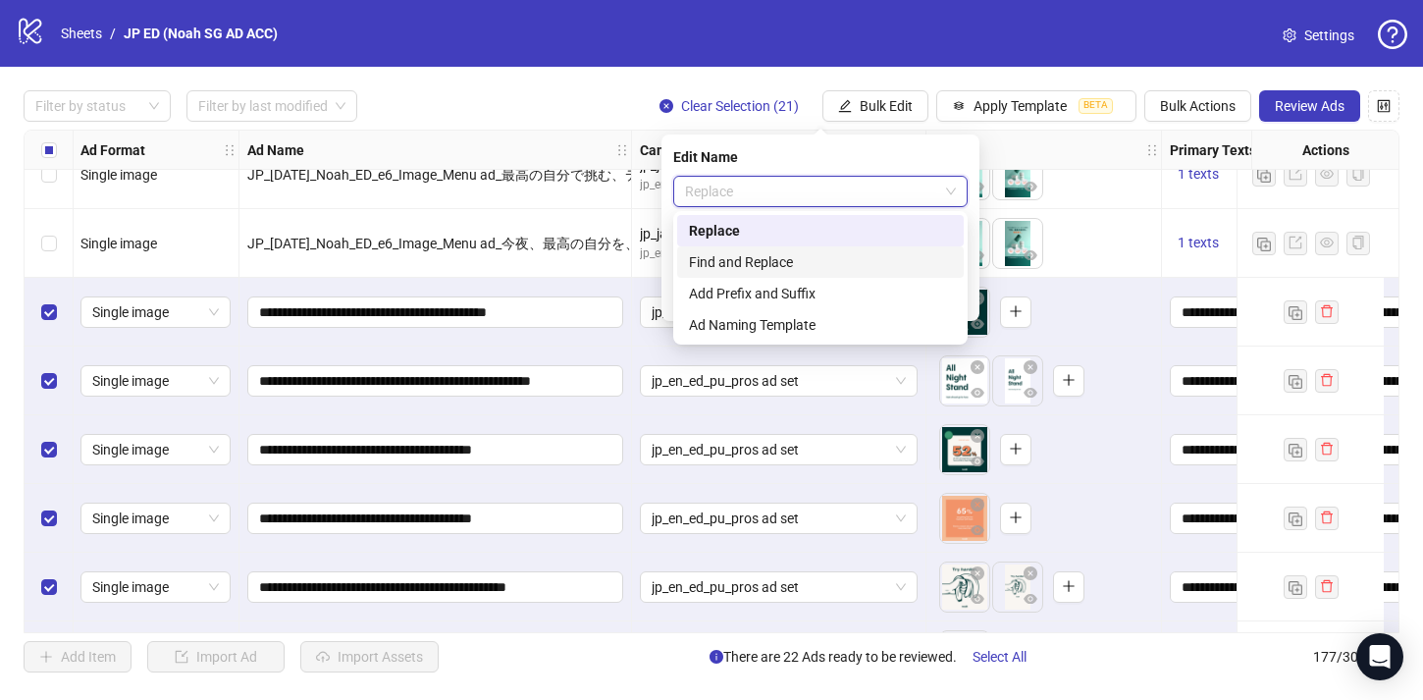
click at [802, 259] on div "Find and Replace" at bounding box center [820, 262] width 263 height 22
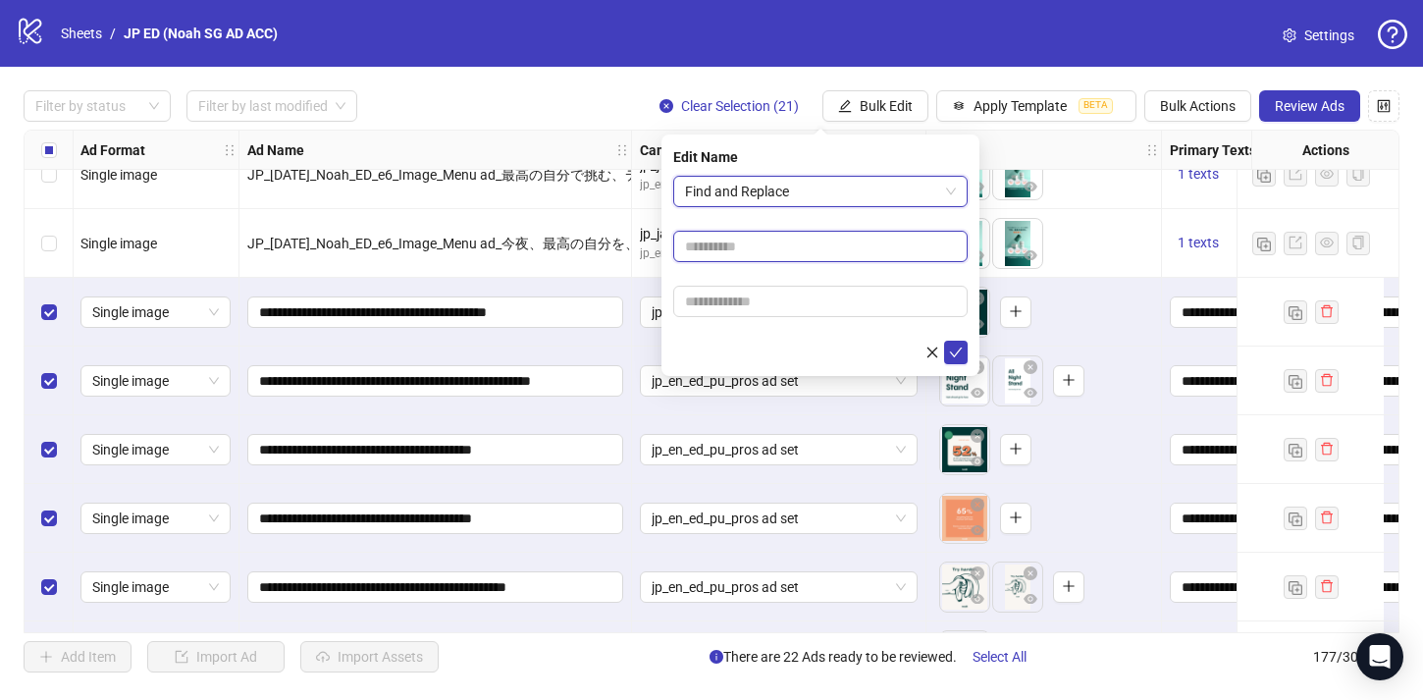
click at [809, 248] on input "text" at bounding box center [820, 246] width 294 height 31
type input "**"
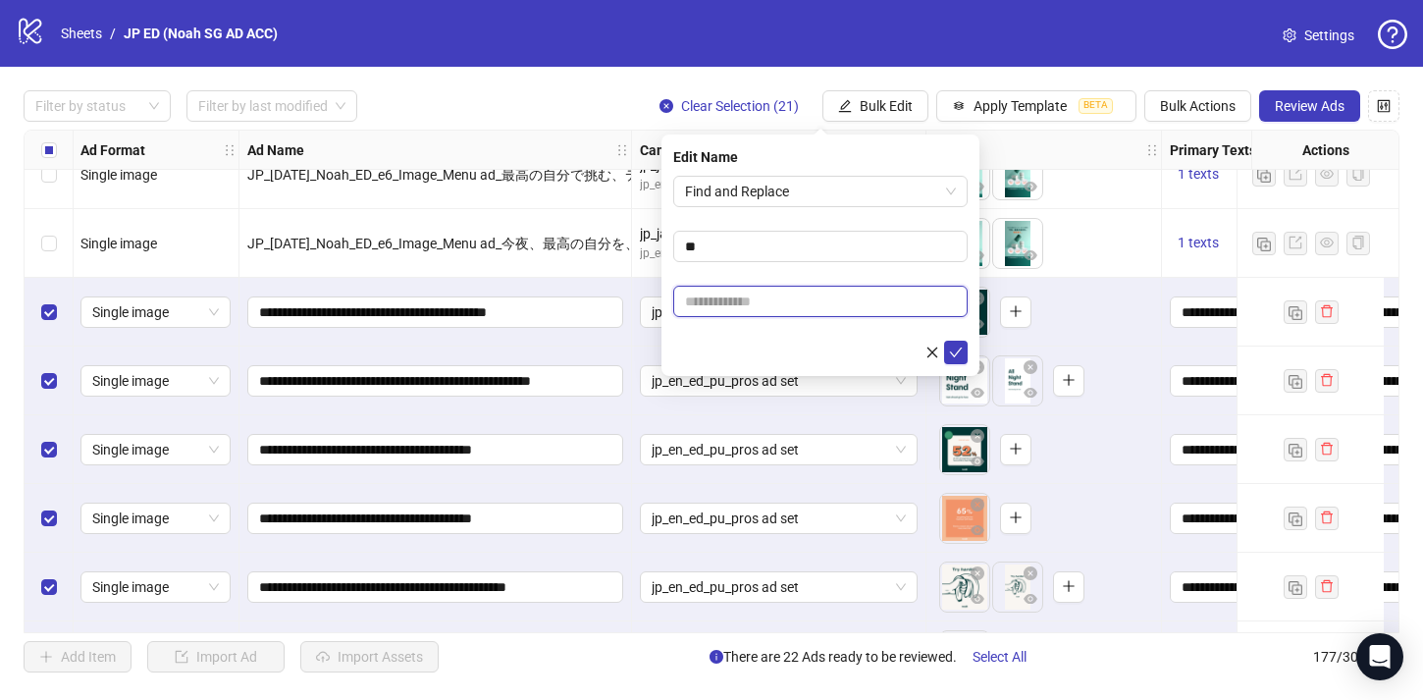
click at [781, 287] on input "text" at bounding box center [820, 300] width 294 height 31
type input "**"
click at [956, 347] on icon "check" at bounding box center [956, 352] width 14 height 14
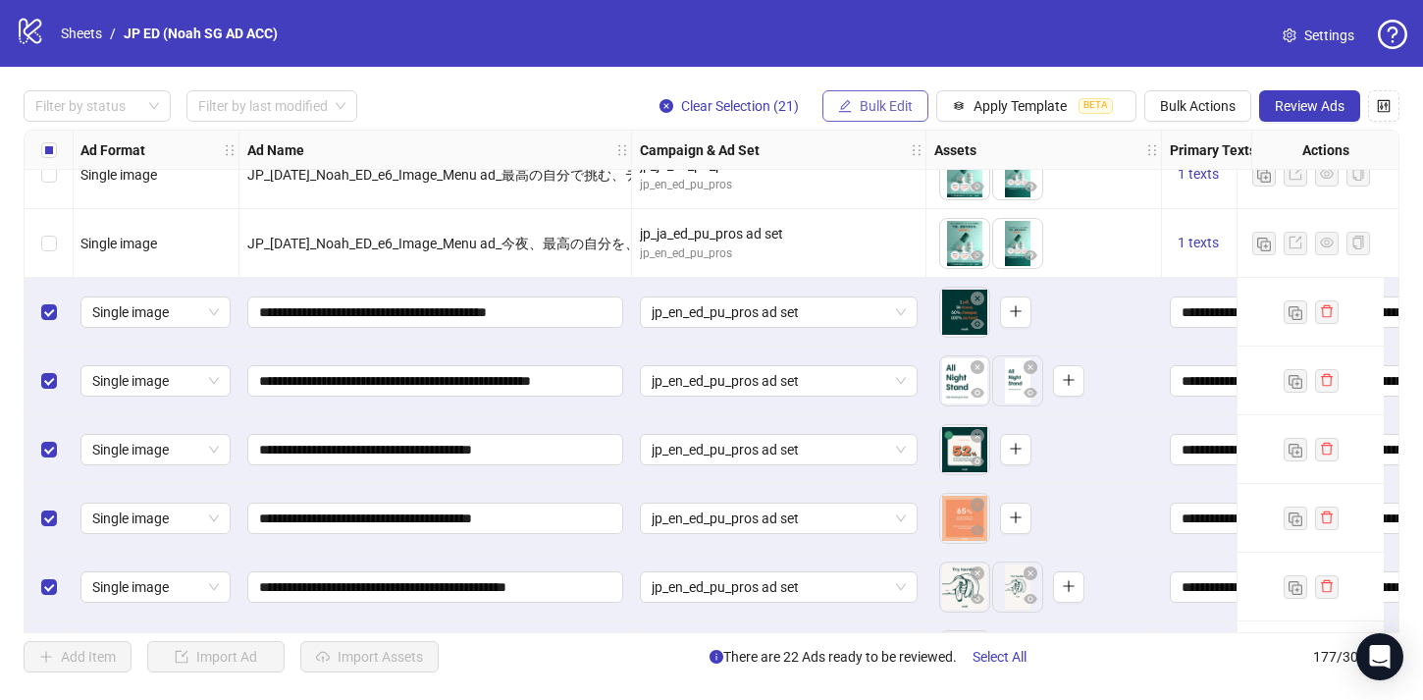
click at [879, 96] on button "Bulk Edit" at bounding box center [875, 105] width 106 height 31
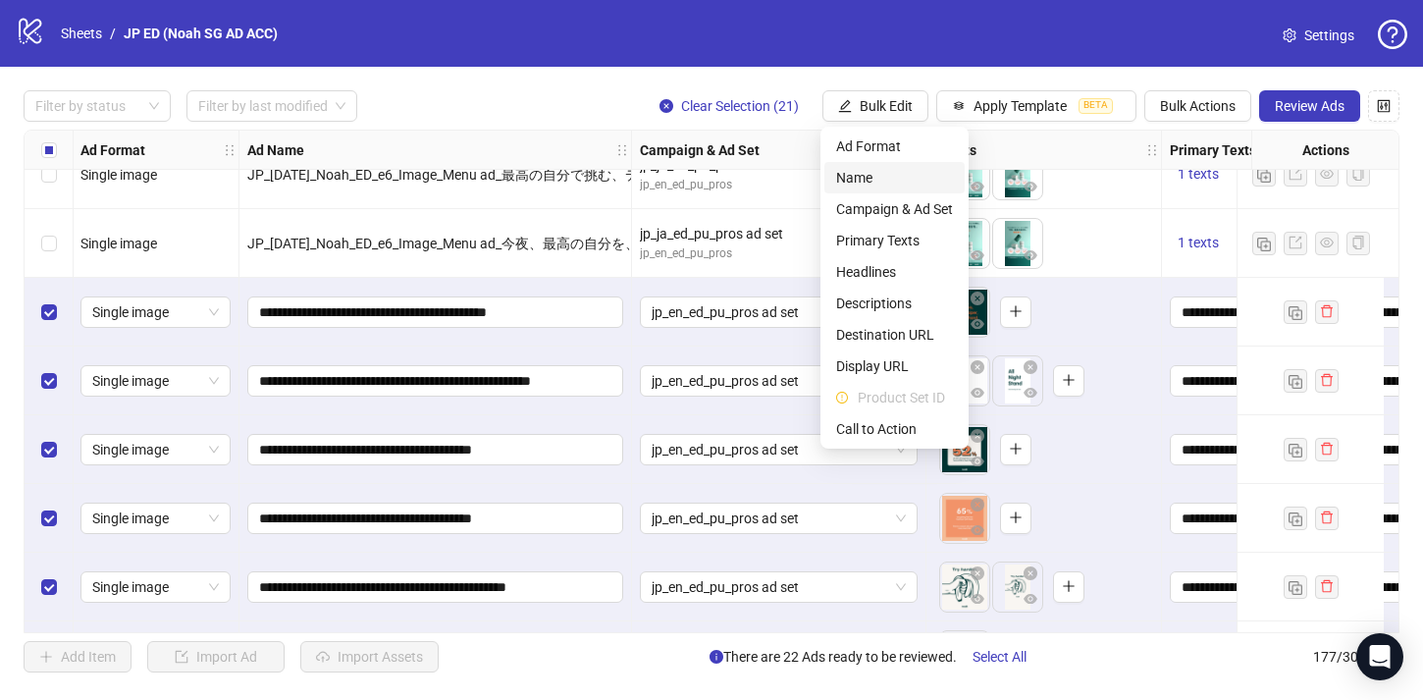
click at [912, 182] on span "Name" at bounding box center [894, 178] width 117 height 22
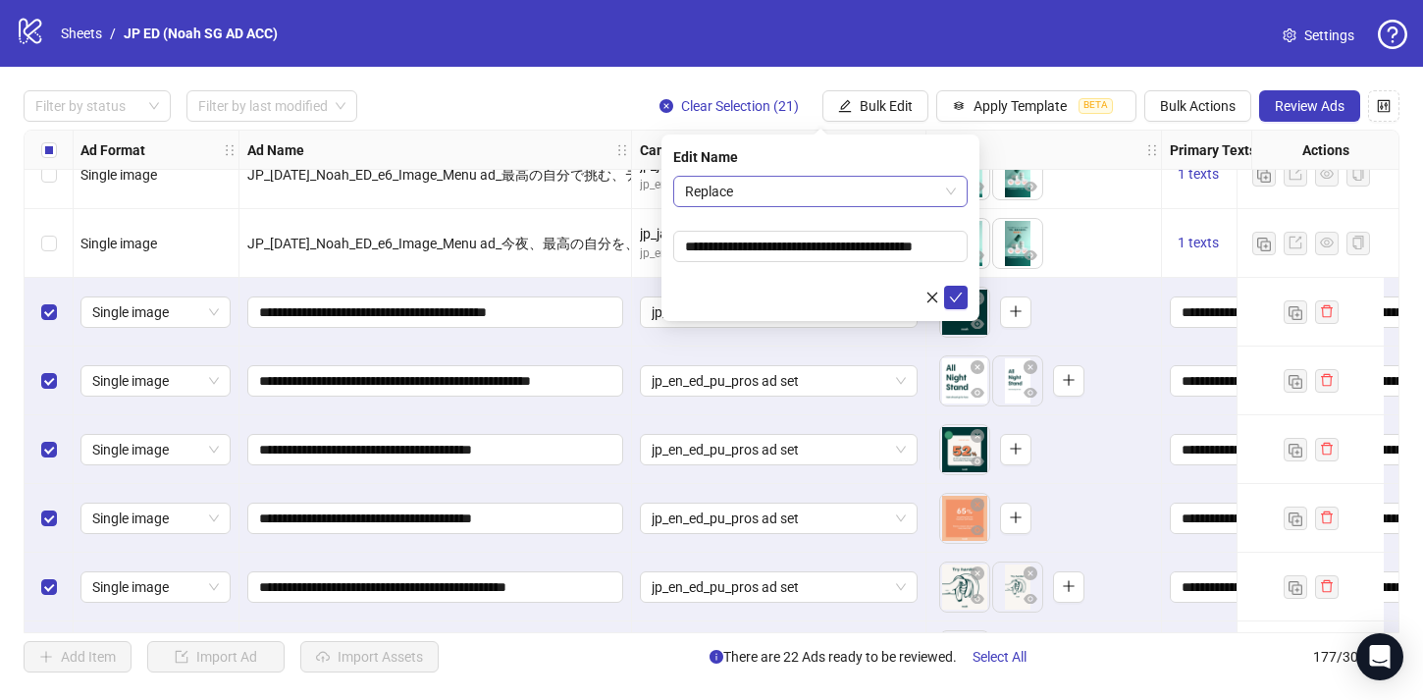
click at [856, 193] on span "Replace" at bounding box center [820, 191] width 271 height 29
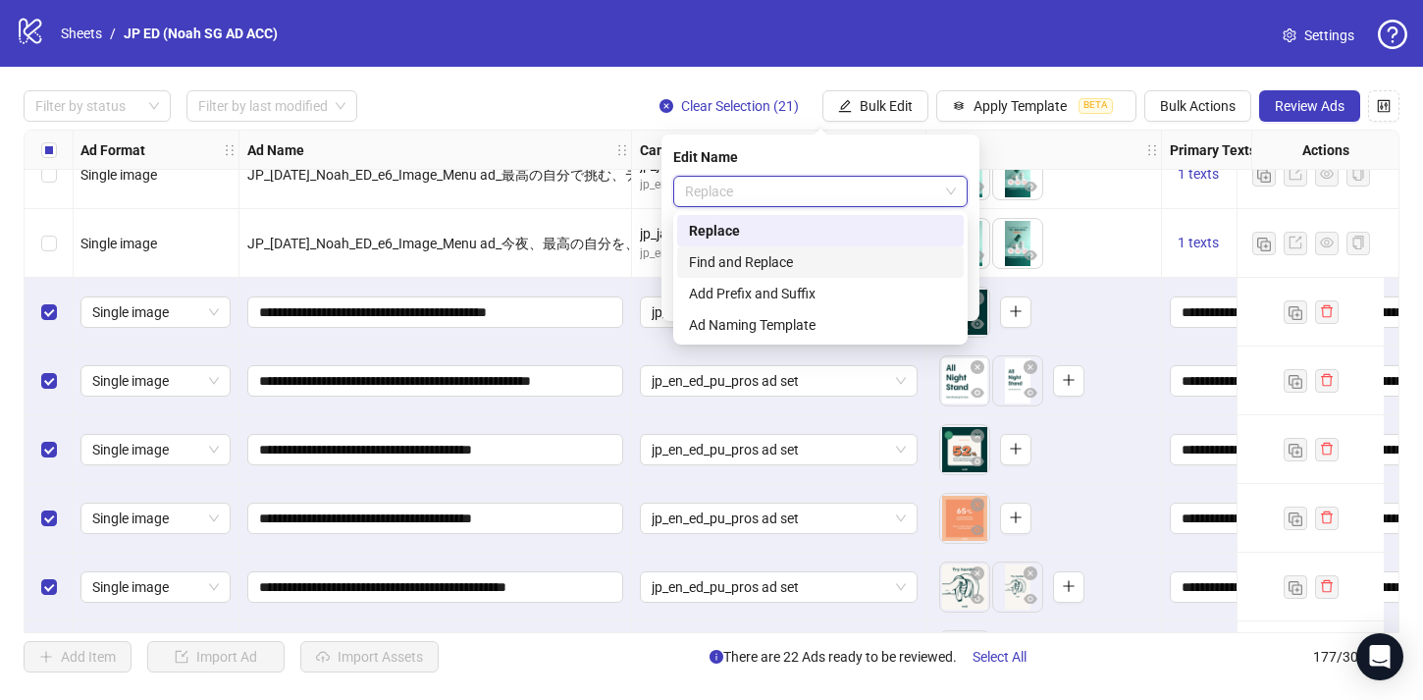
click at [832, 257] on div "Find and Replace" at bounding box center [820, 262] width 263 height 22
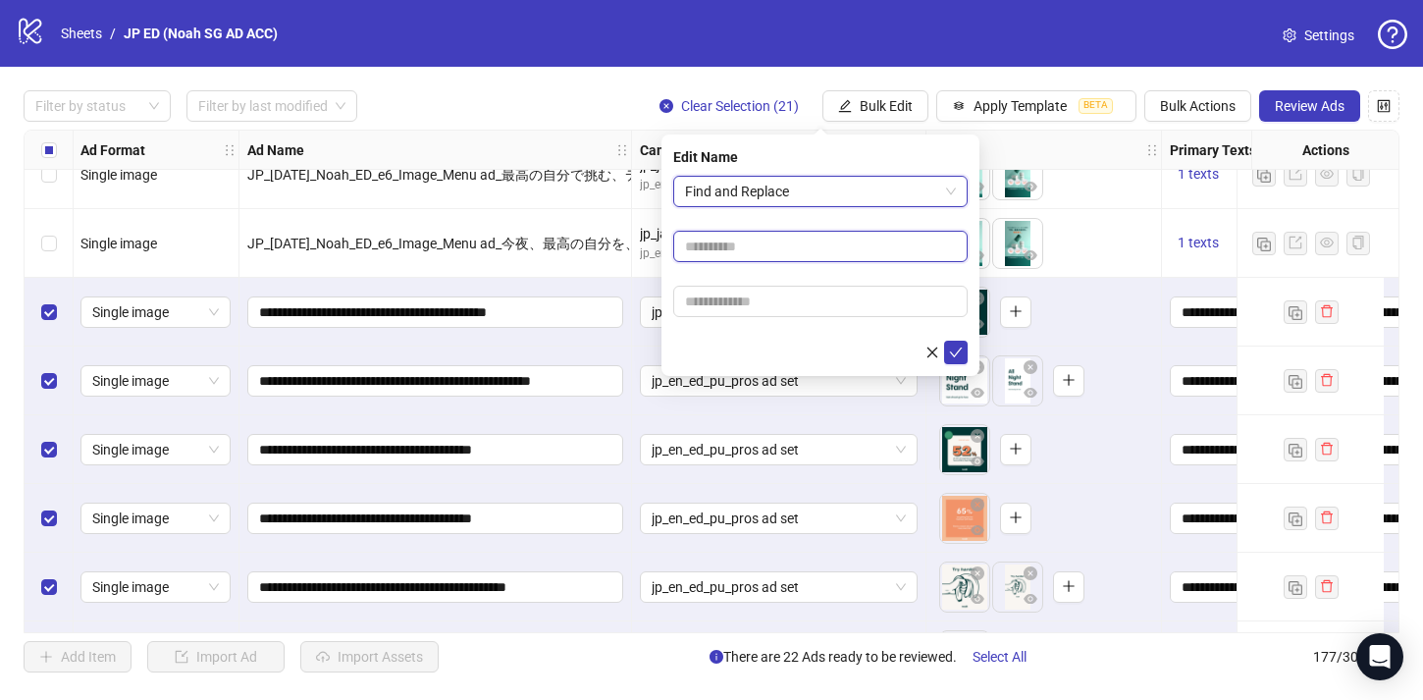
click at [830, 235] on input "text" at bounding box center [820, 246] width 294 height 31
type input "*****"
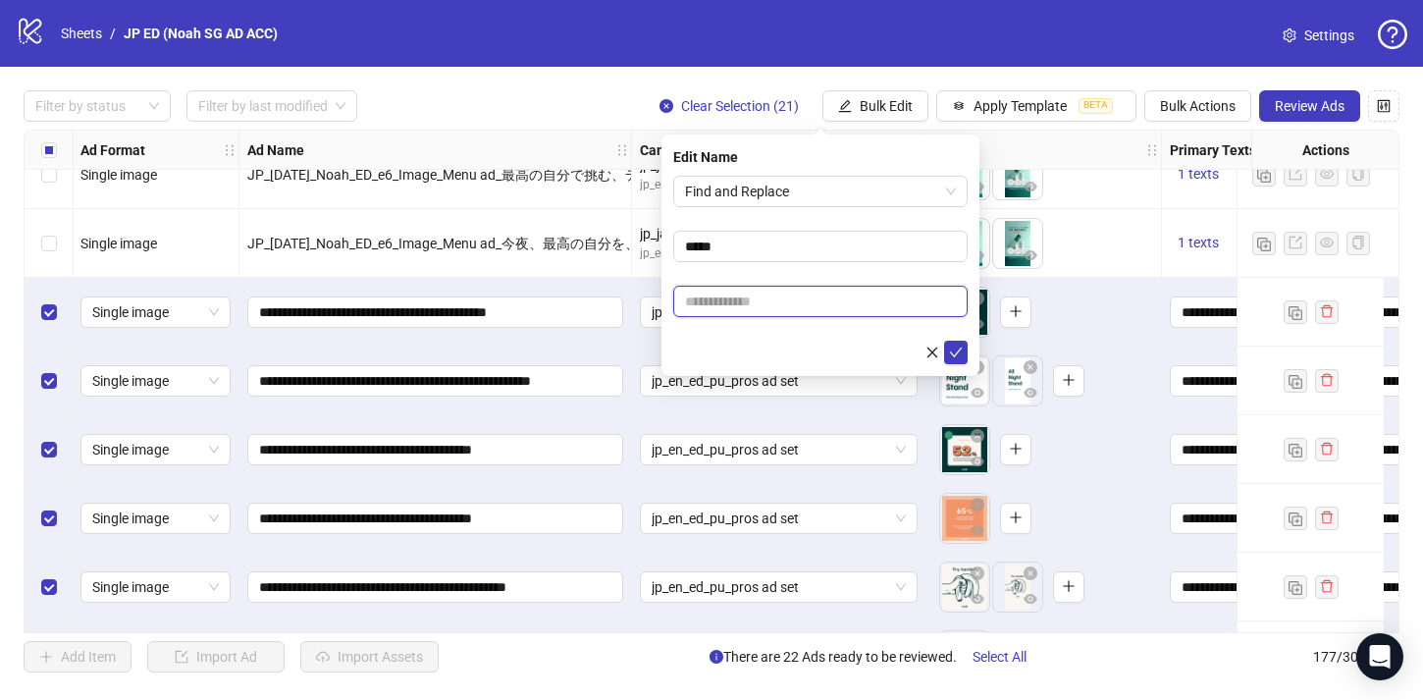
click at [840, 293] on input "text" at bounding box center [820, 300] width 294 height 31
type input "*****"
click at [957, 348] on icon "check" at bounding box center [956, 352] width 14 height 14
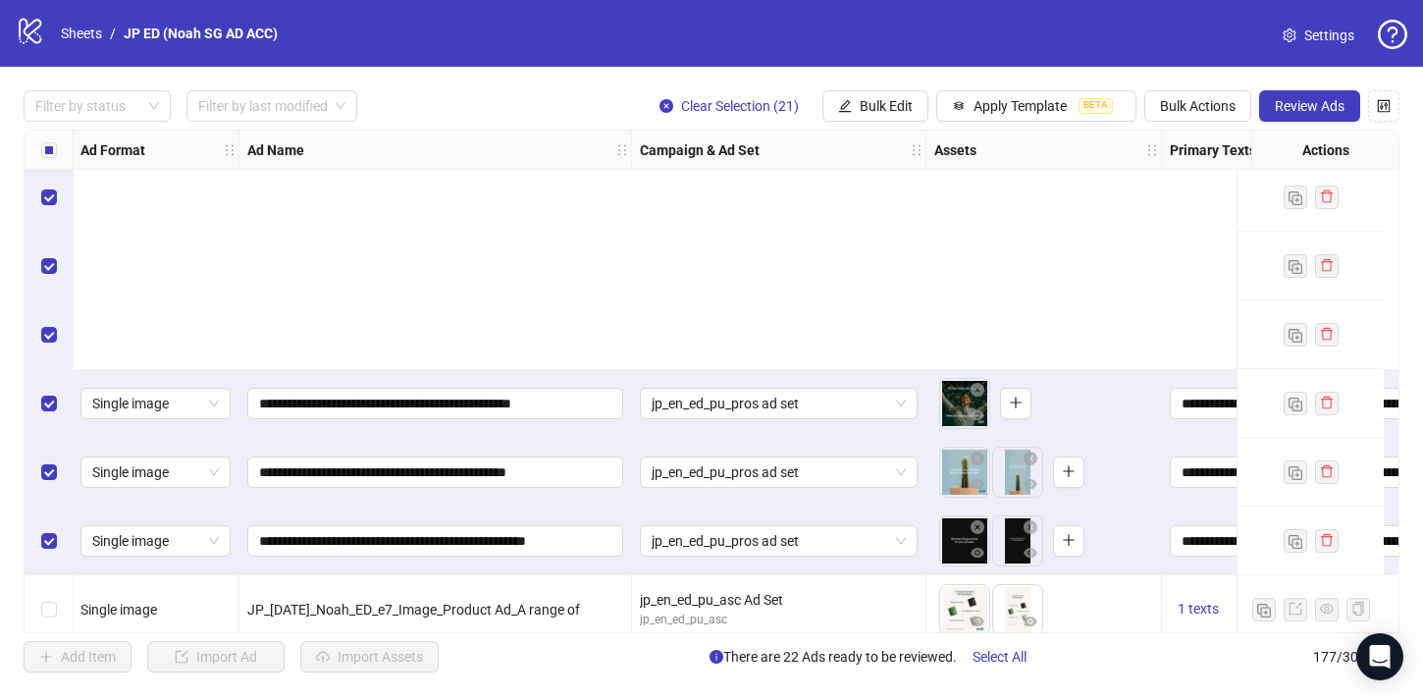
scroll to position [7401, 1]
